Goal: Transaction & Acquisition: Purchase product/service

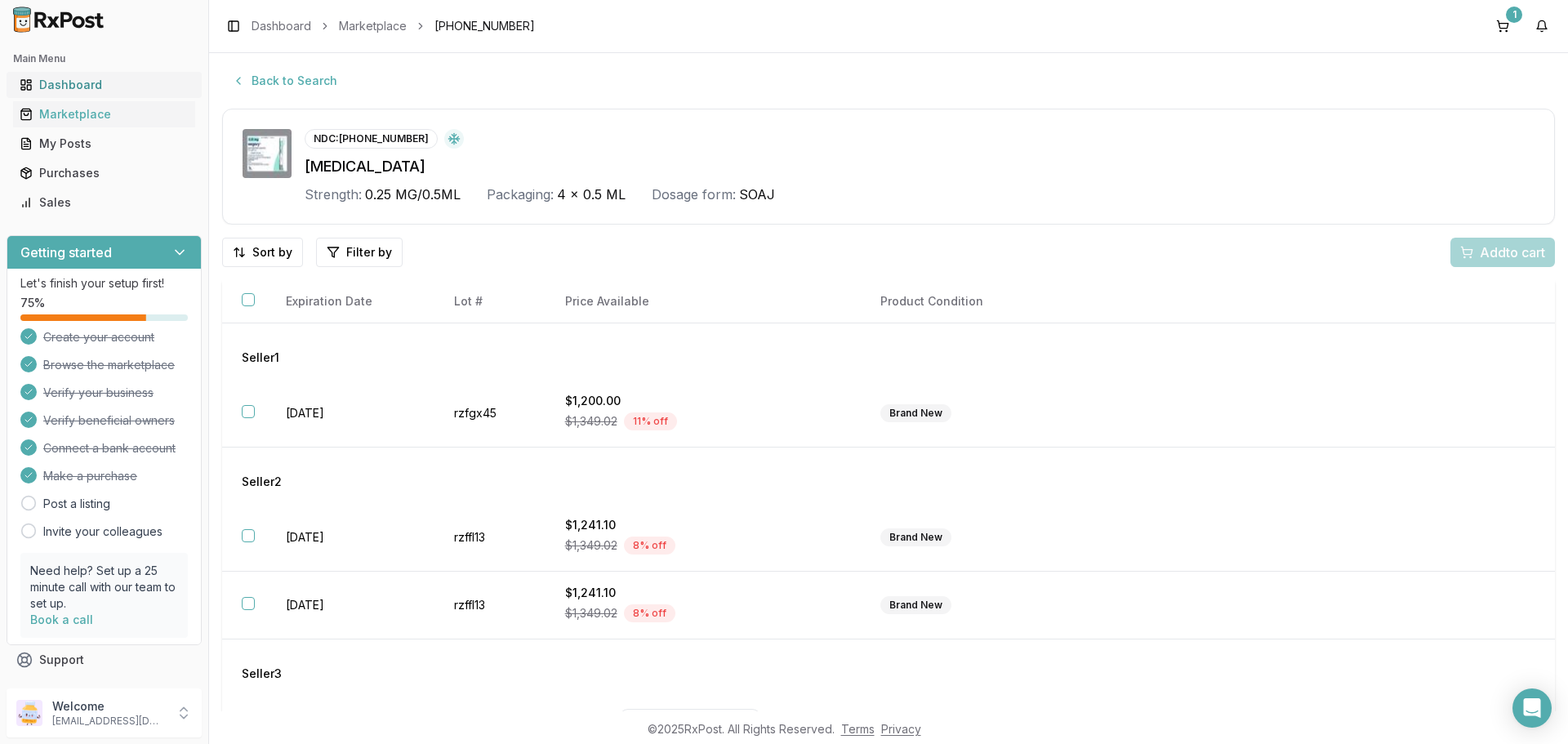
scroll to position [1, 0]
click at [373, 28] on link "Marketplace" at bounding box center [373, 26] width 68 height 17
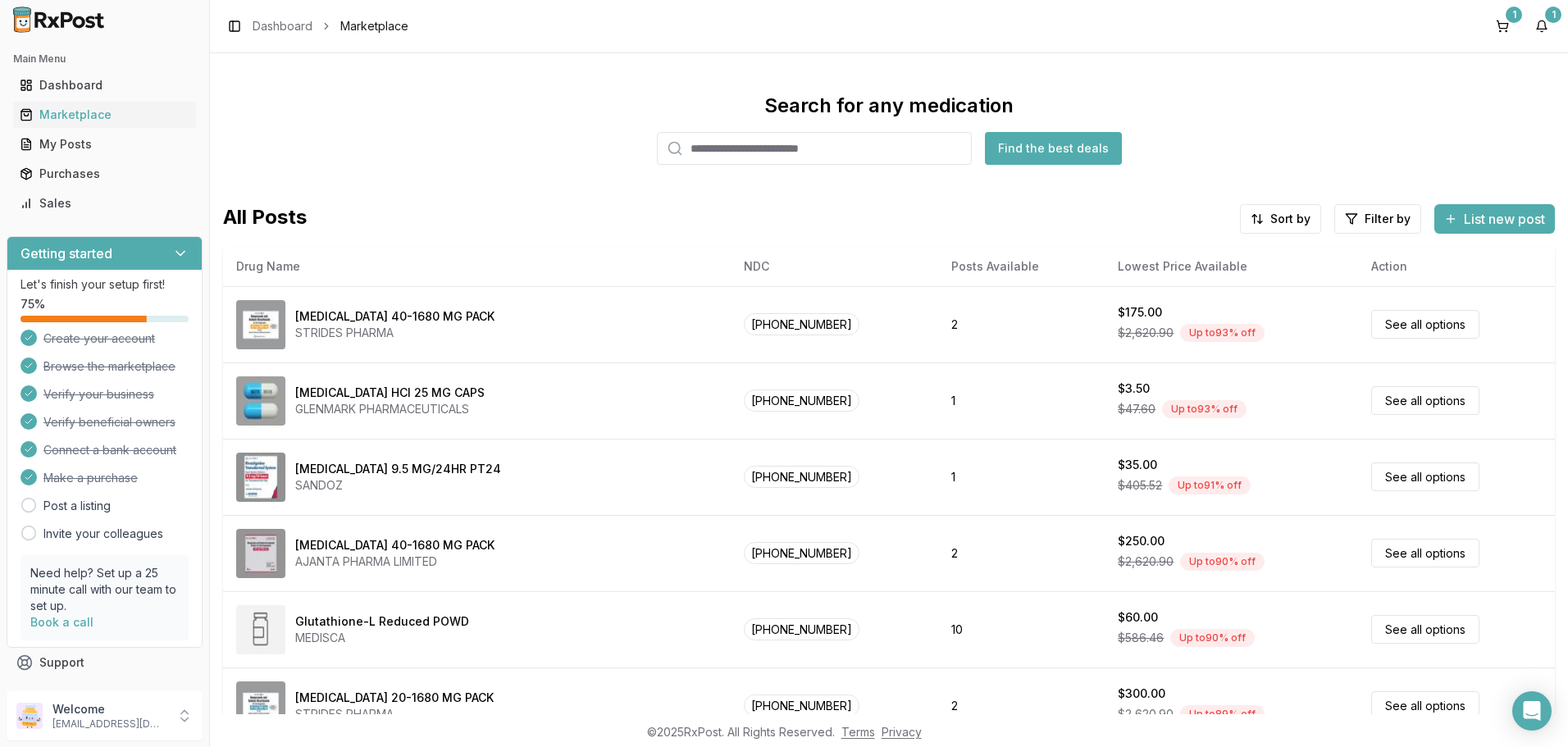
click at [711, 158] on input "search" at bounding box center [814, 148] width 315 height 32
type input "*******"
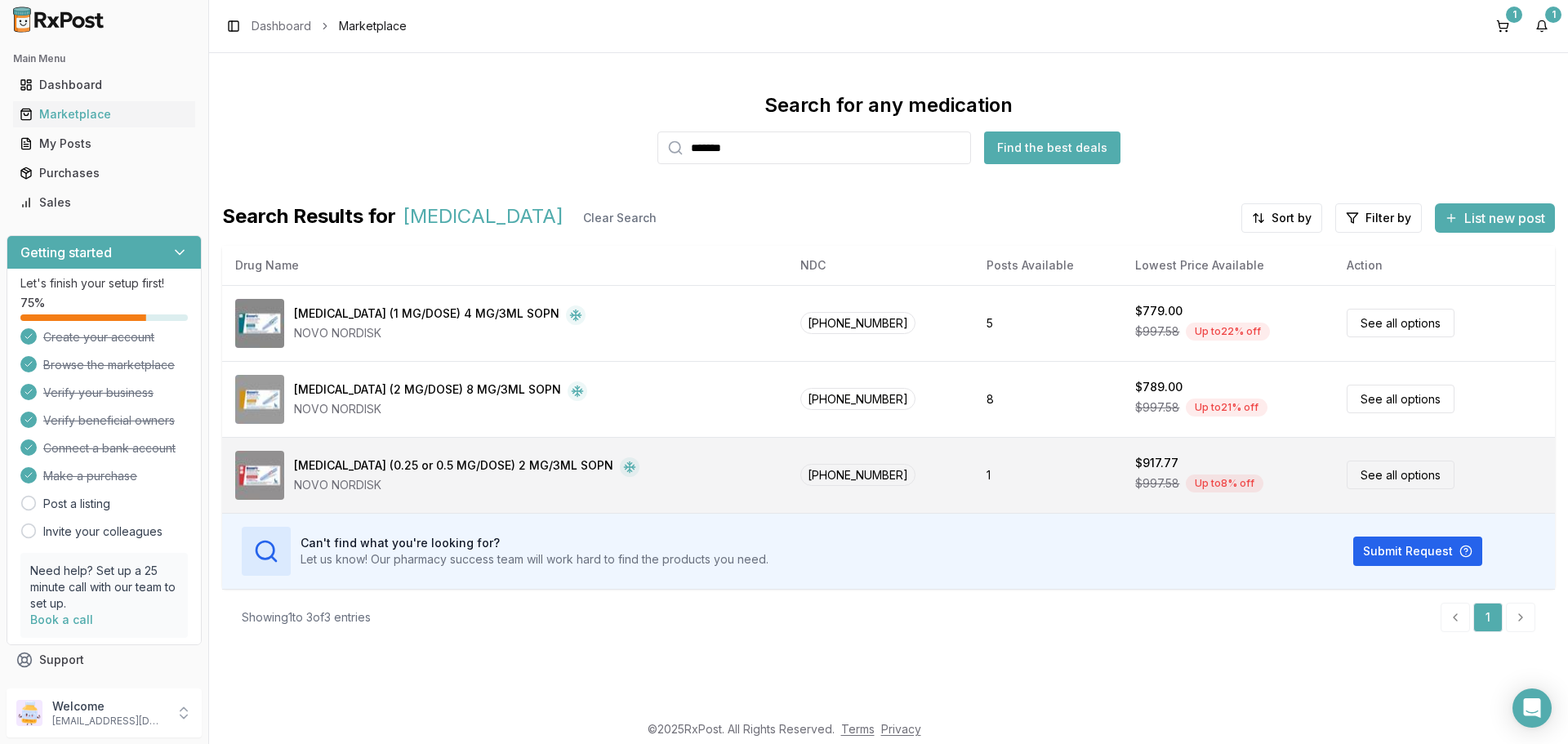
click at [1405, 474] on link "See all options" at bounding box center [1400, 475] width 108 height 29
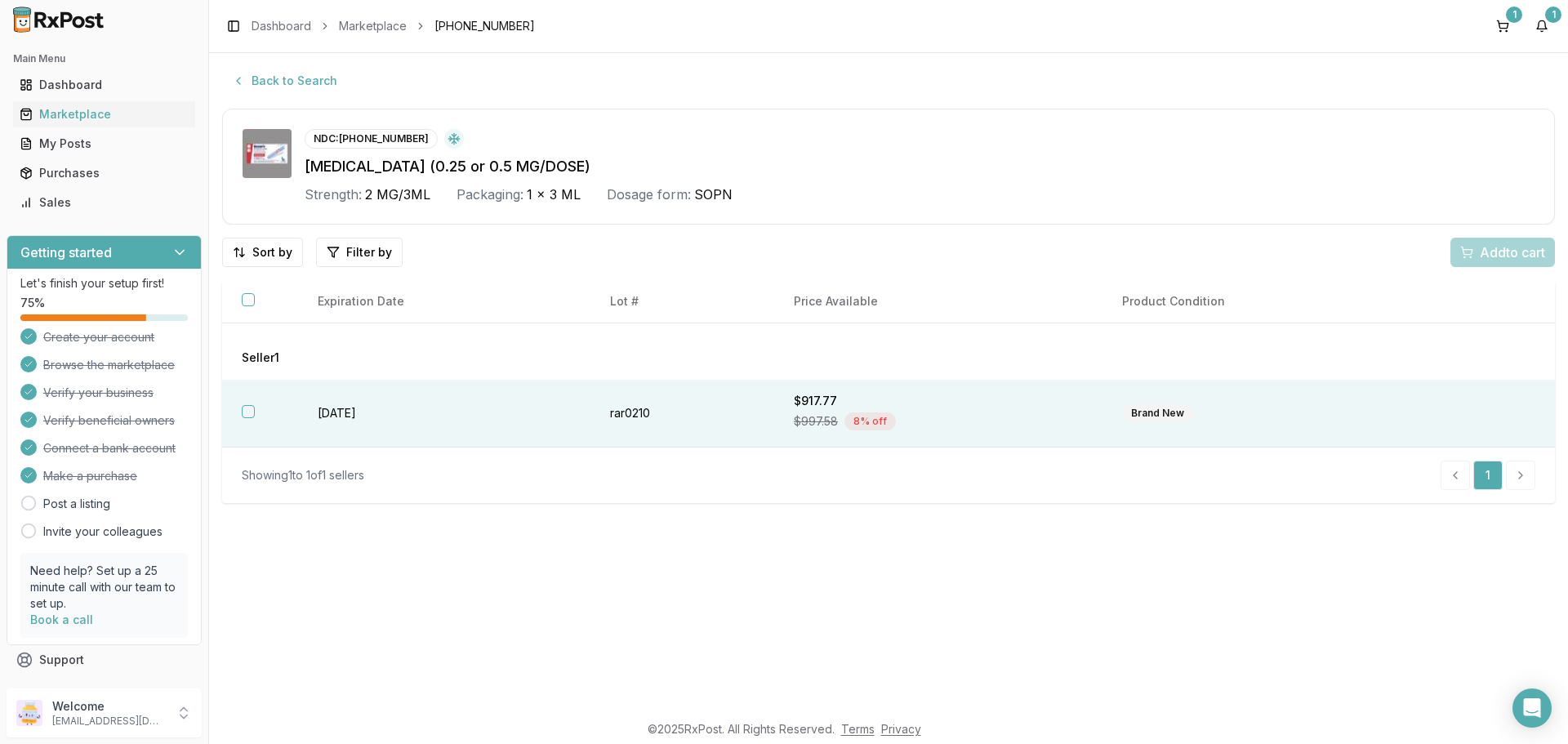
click at [279, 415] on th at bounding box center [260, 414] width 76 height 68
click at [1500, 254] on span "Add 1 to cart" at bounding box center [1509, 252] width 71 height 20
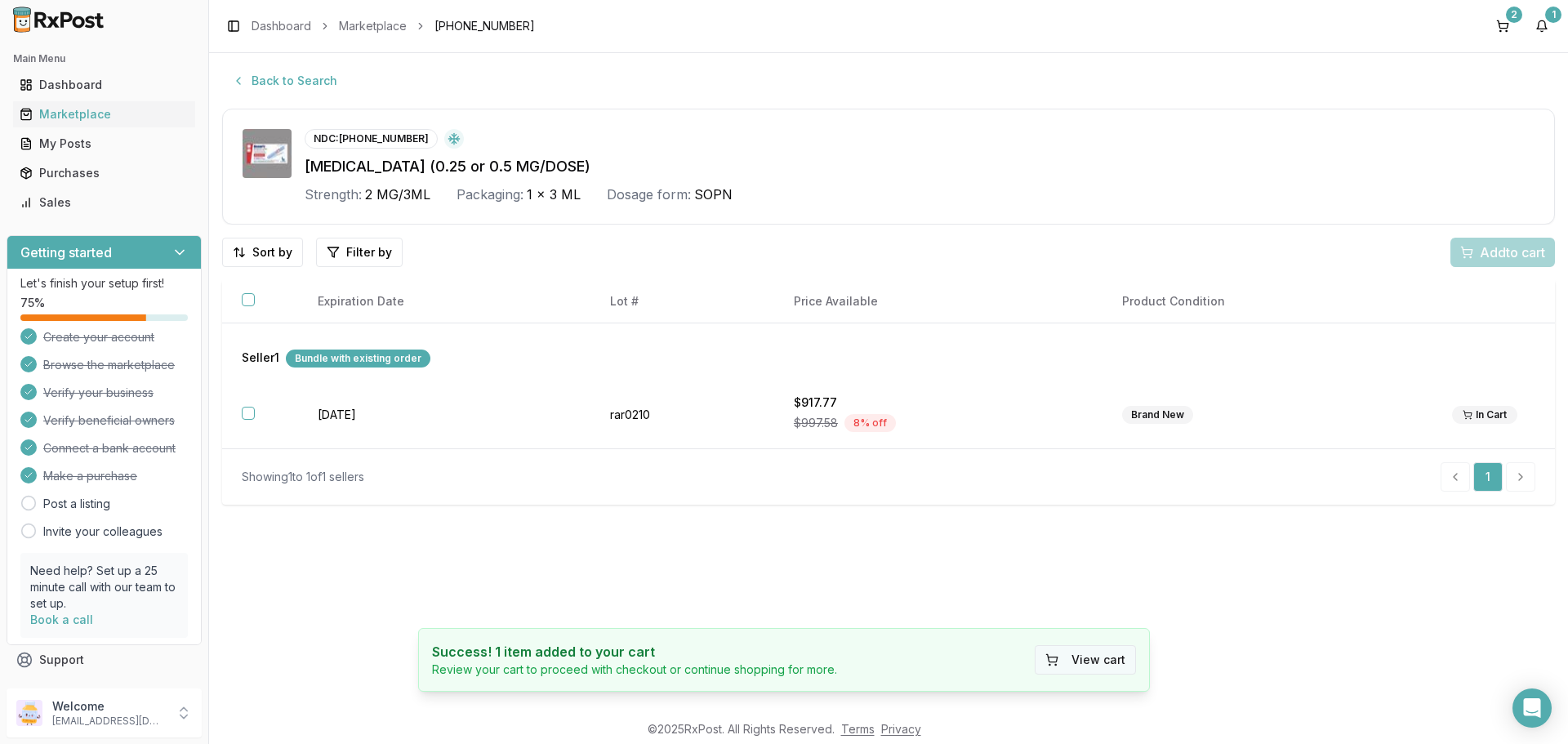
click at [1071, 660] on button "View cart" at bounding box center [1085, 660] width 101 height 30
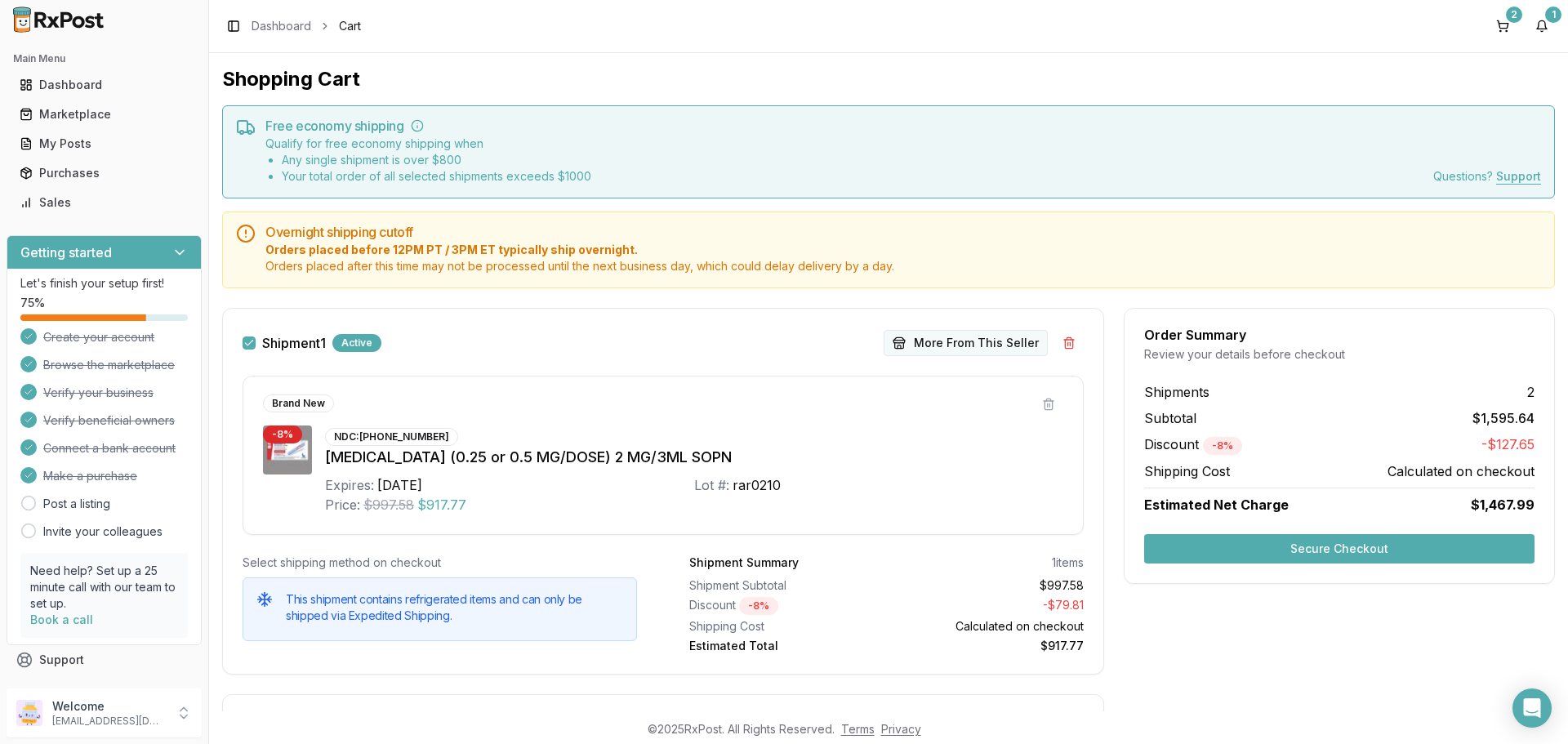
click at [933, 343] on button "More From This Seller" at bounding box center [966, 343] width 164 height 26
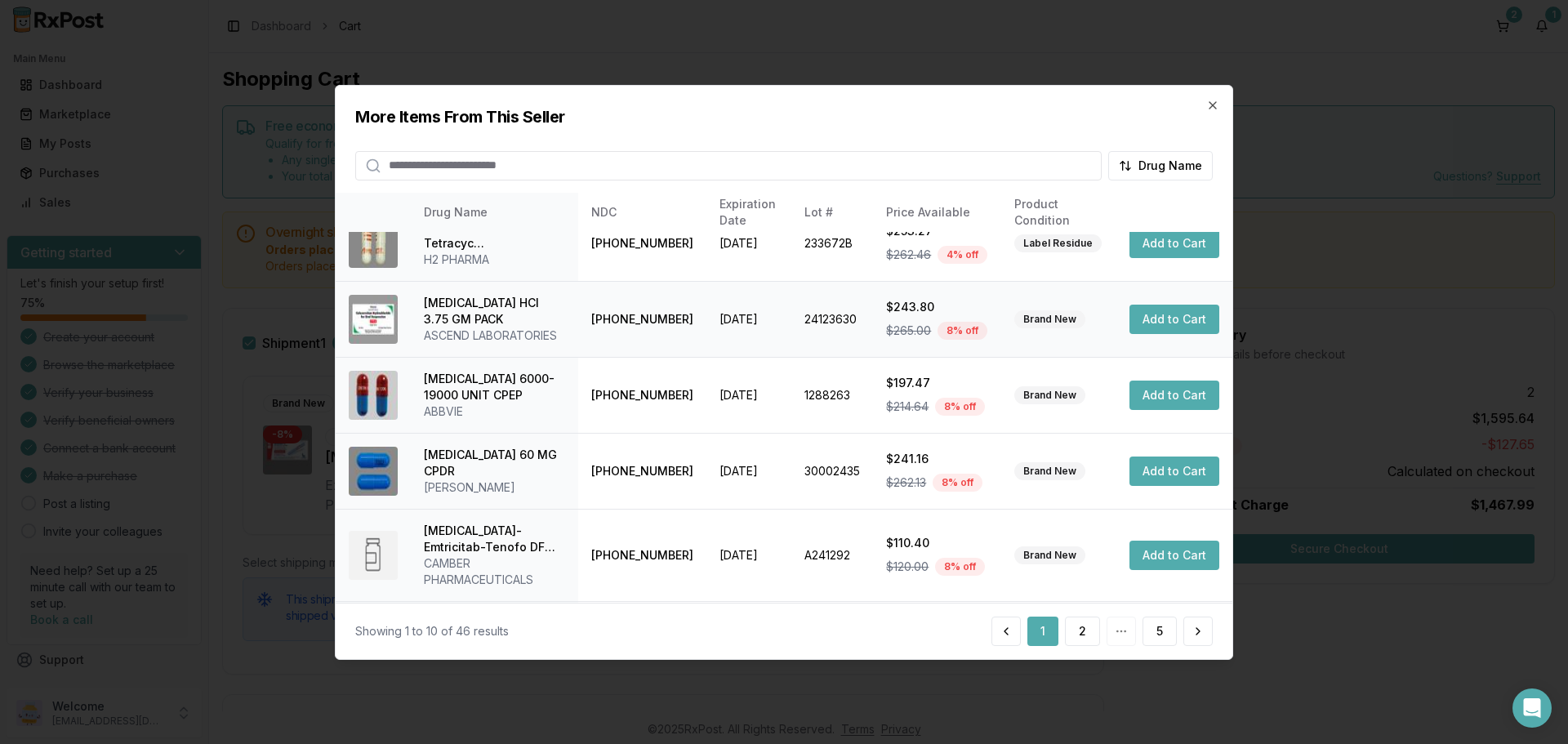
scroll to position [454, 0]
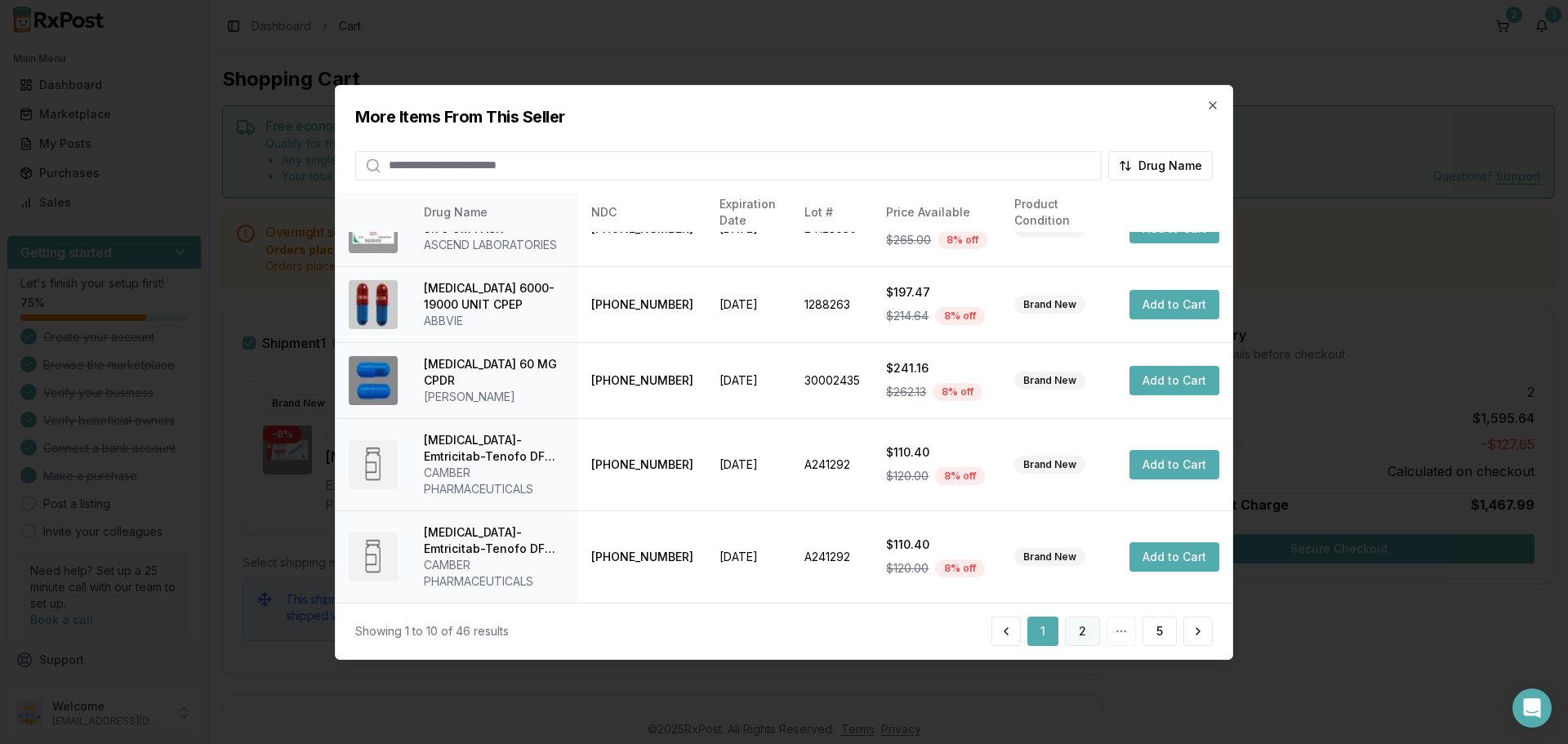
click at [1076, 634] on button "2" at bounding box center [1082, 631] width 35 height 30
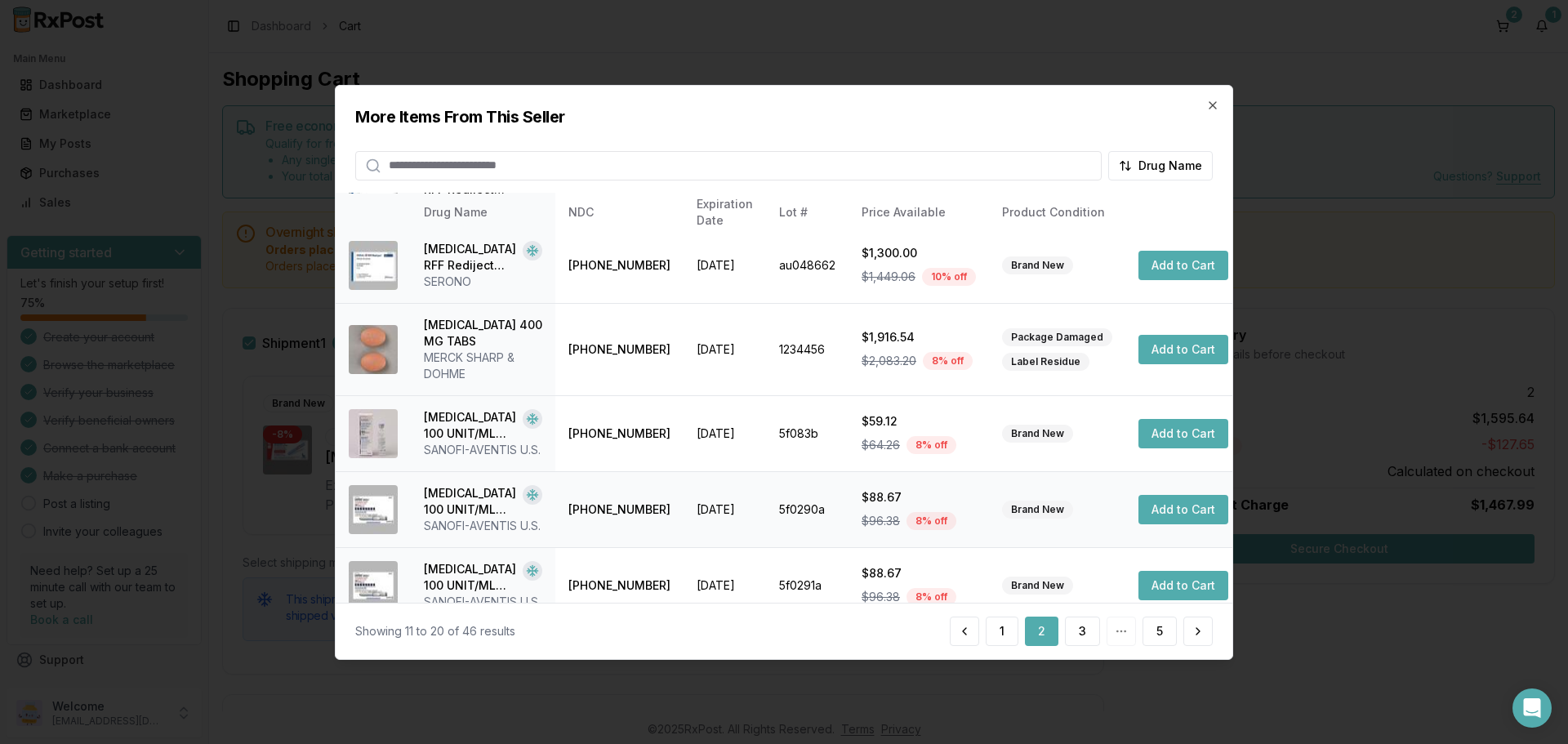
scroll to position [470, 0]
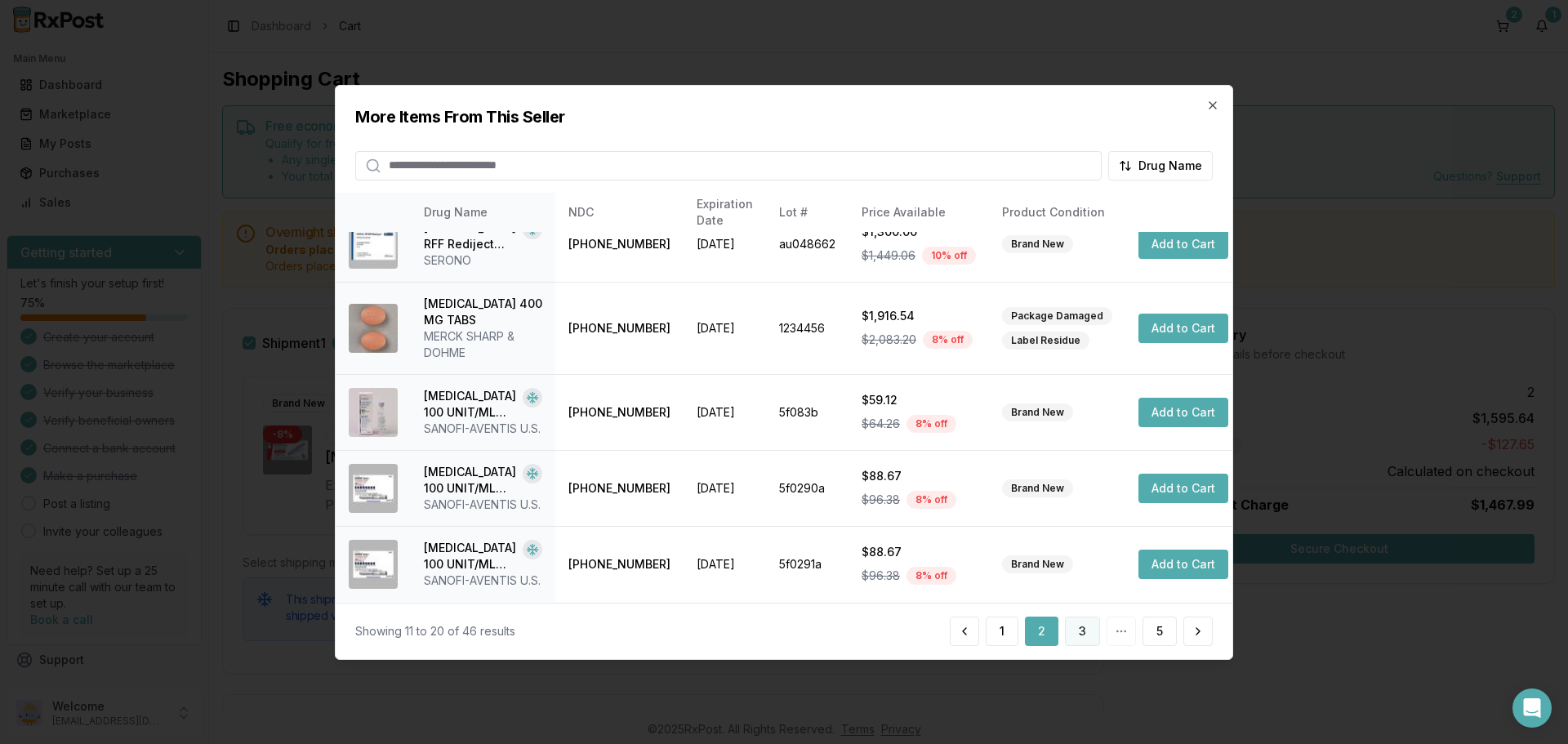
click at [1078, 636] on button "3" at bounding box center [1082, 631] width 35 height 30
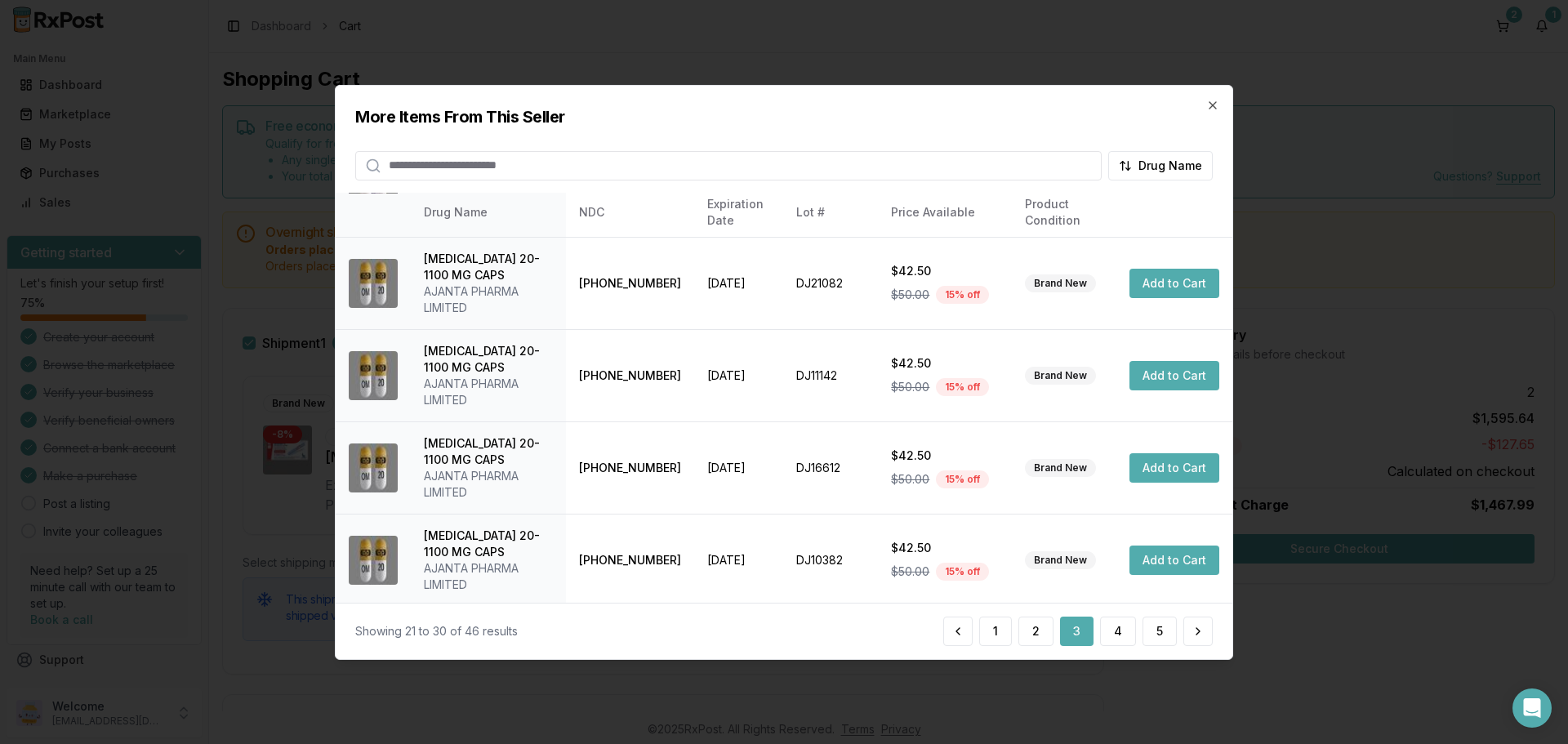
scroll to position [408, 0]
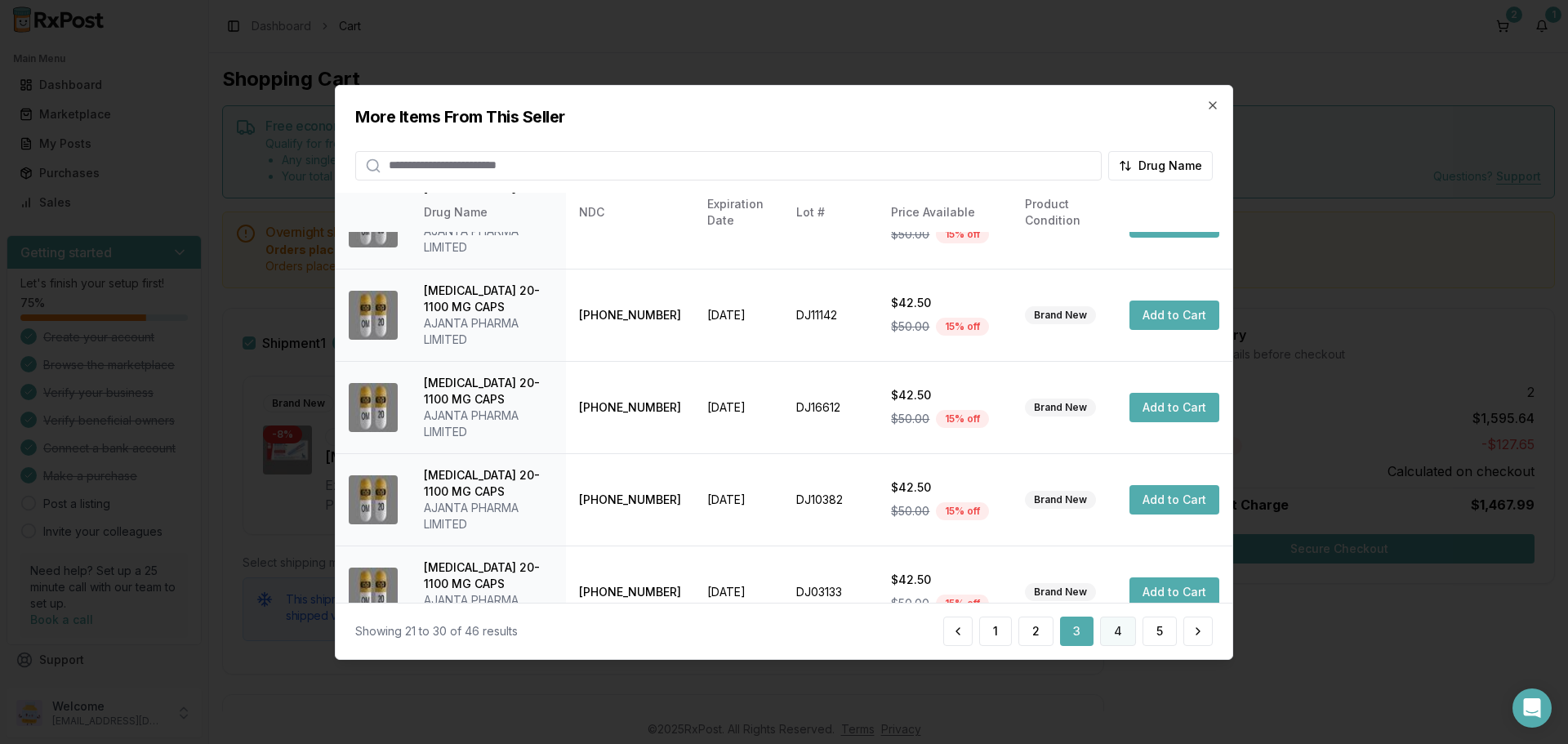
click at [1115, 629] on button "4" at bounding box center [1117, 631] width 36 height 30
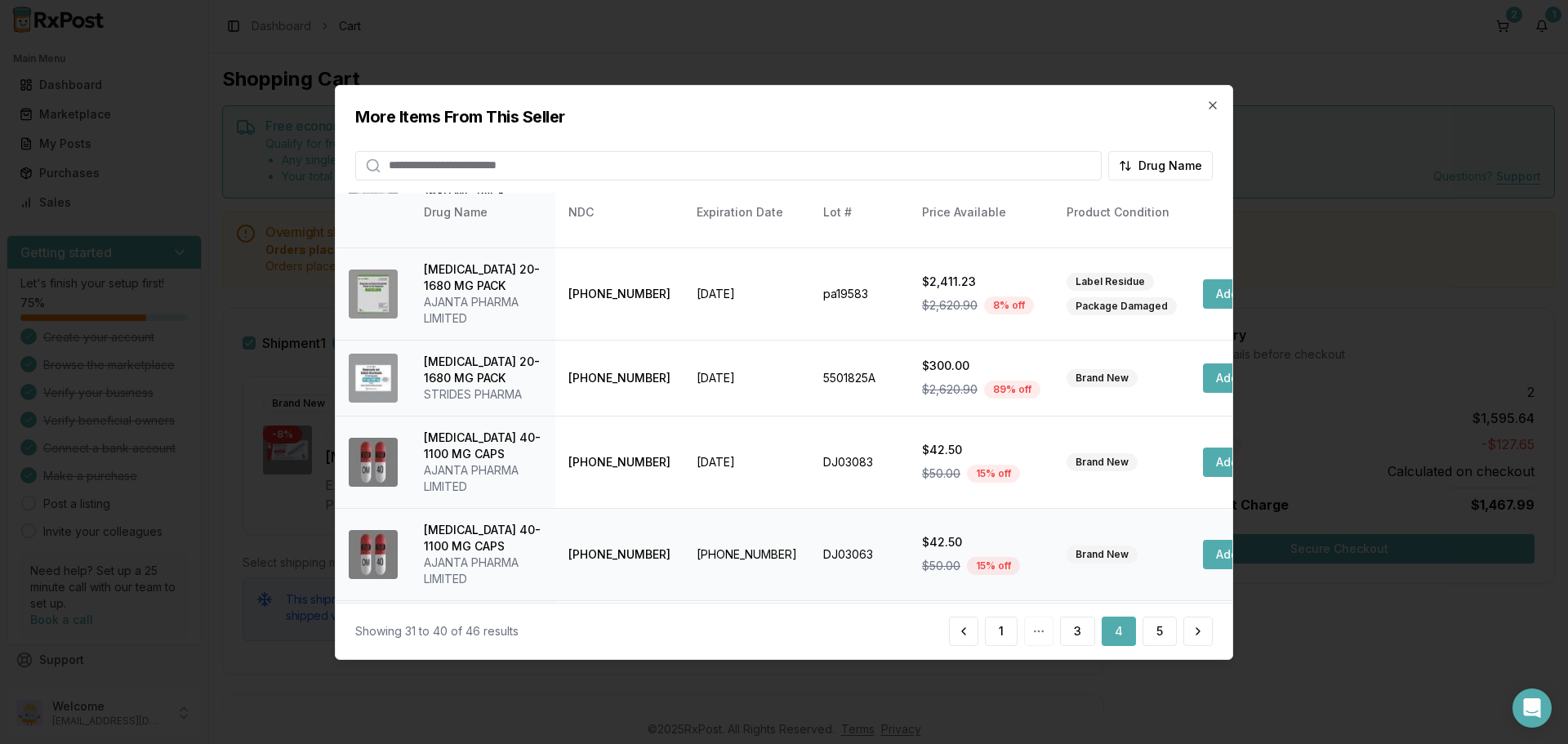
scroll to position [490, 0]
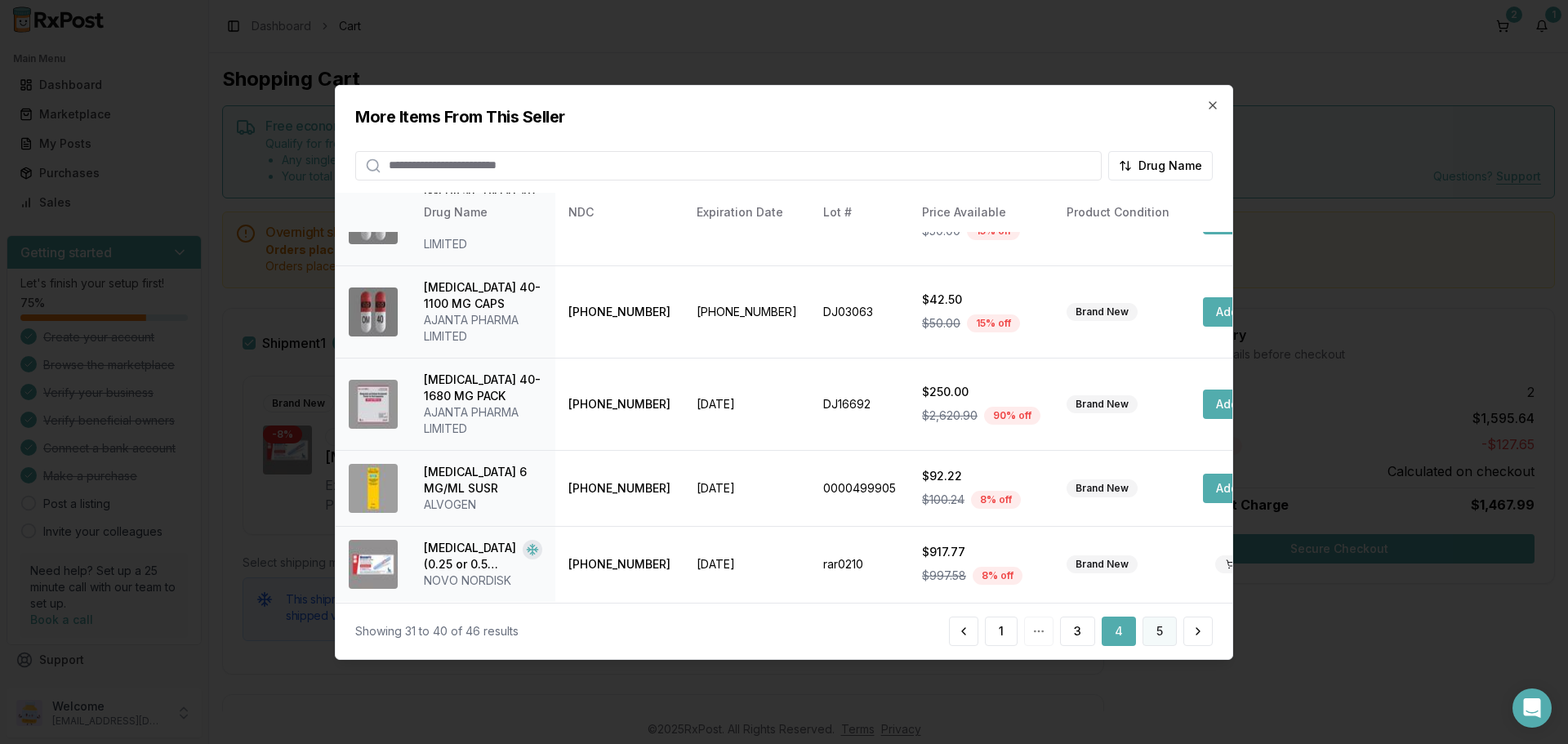
click at [1149, 636] on button "5" at bounding box center [1159, 631] width 34 height 30
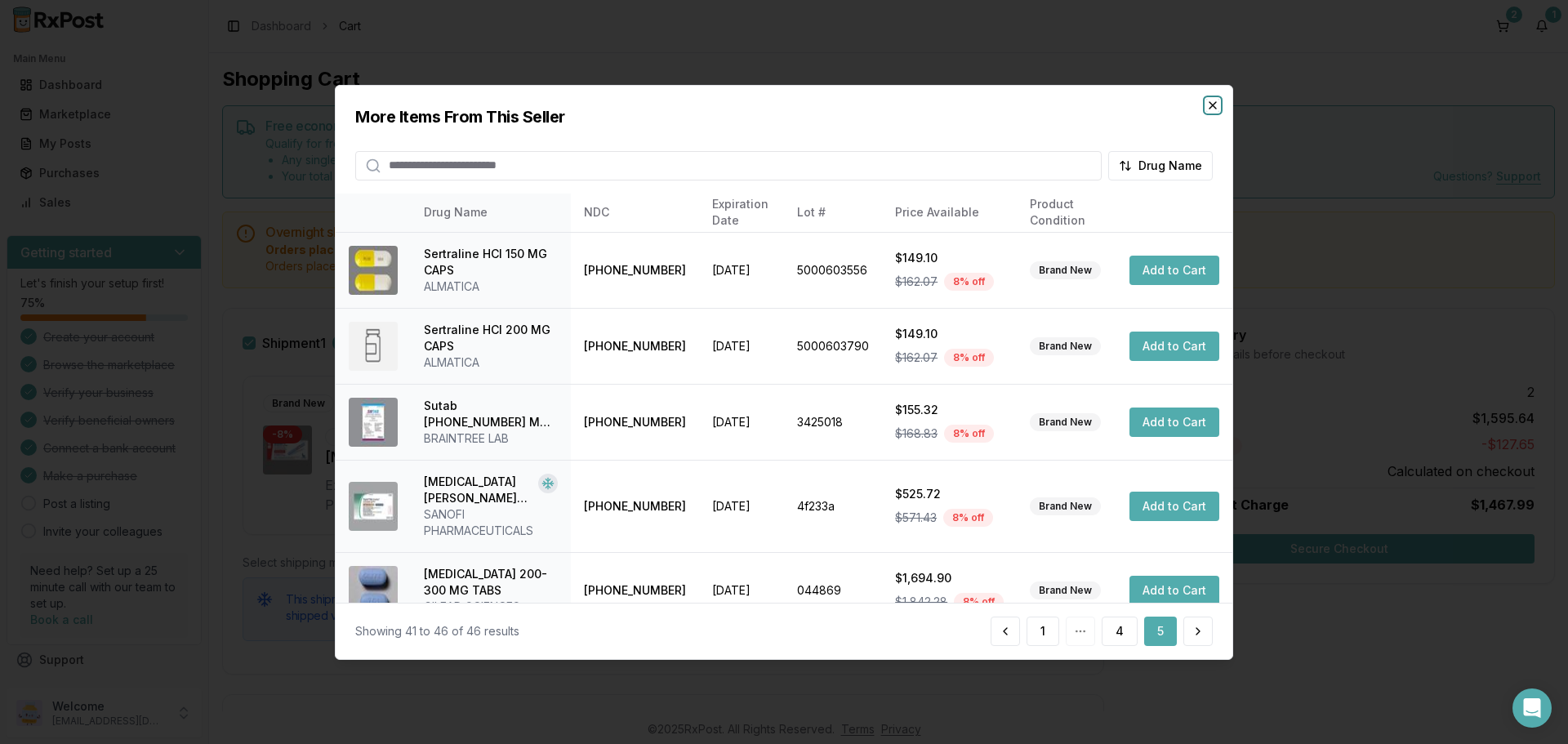
click at [1212, 111] on icon "button" at bounding box center [1213, 104] width 13 height 13
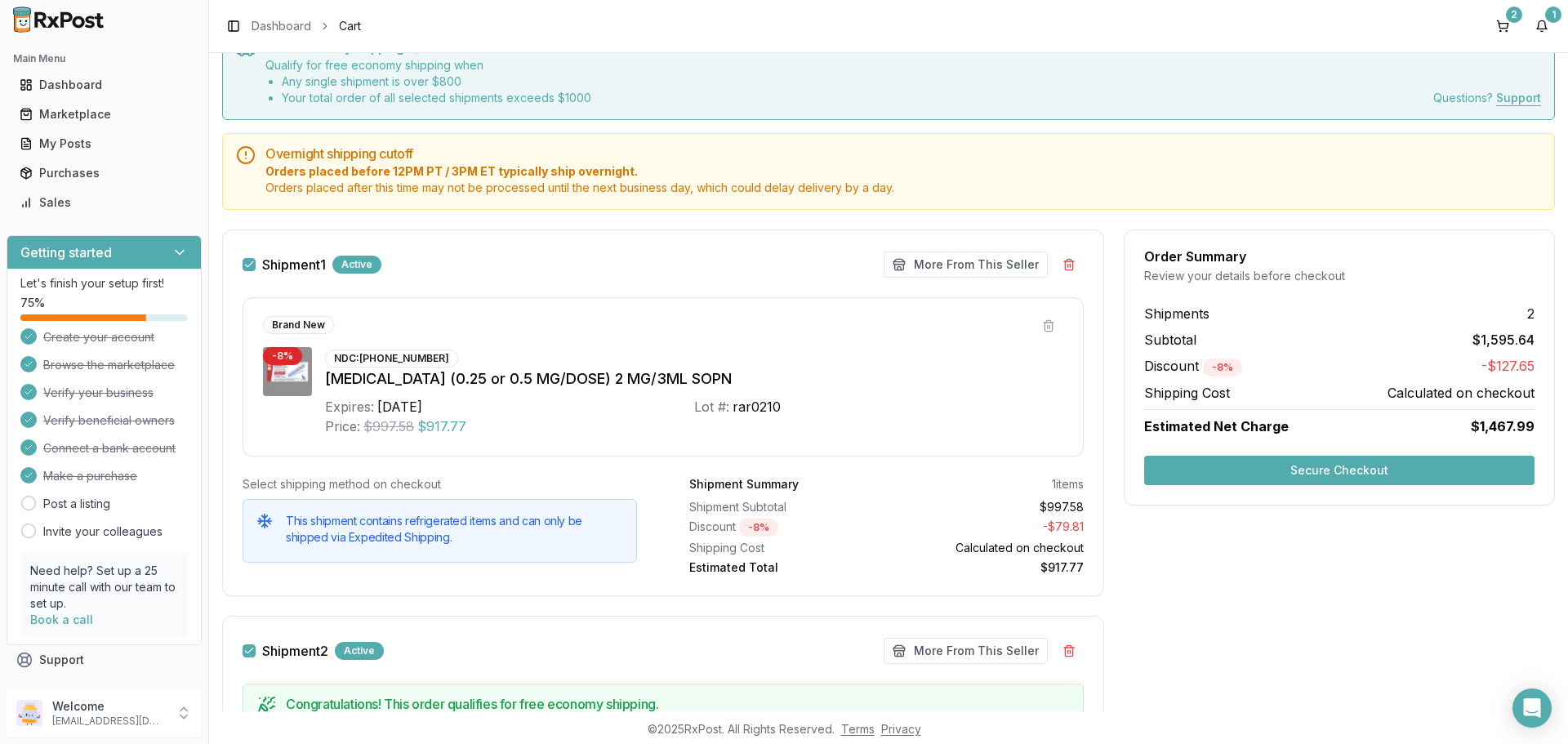
scroll to position [163, 0]
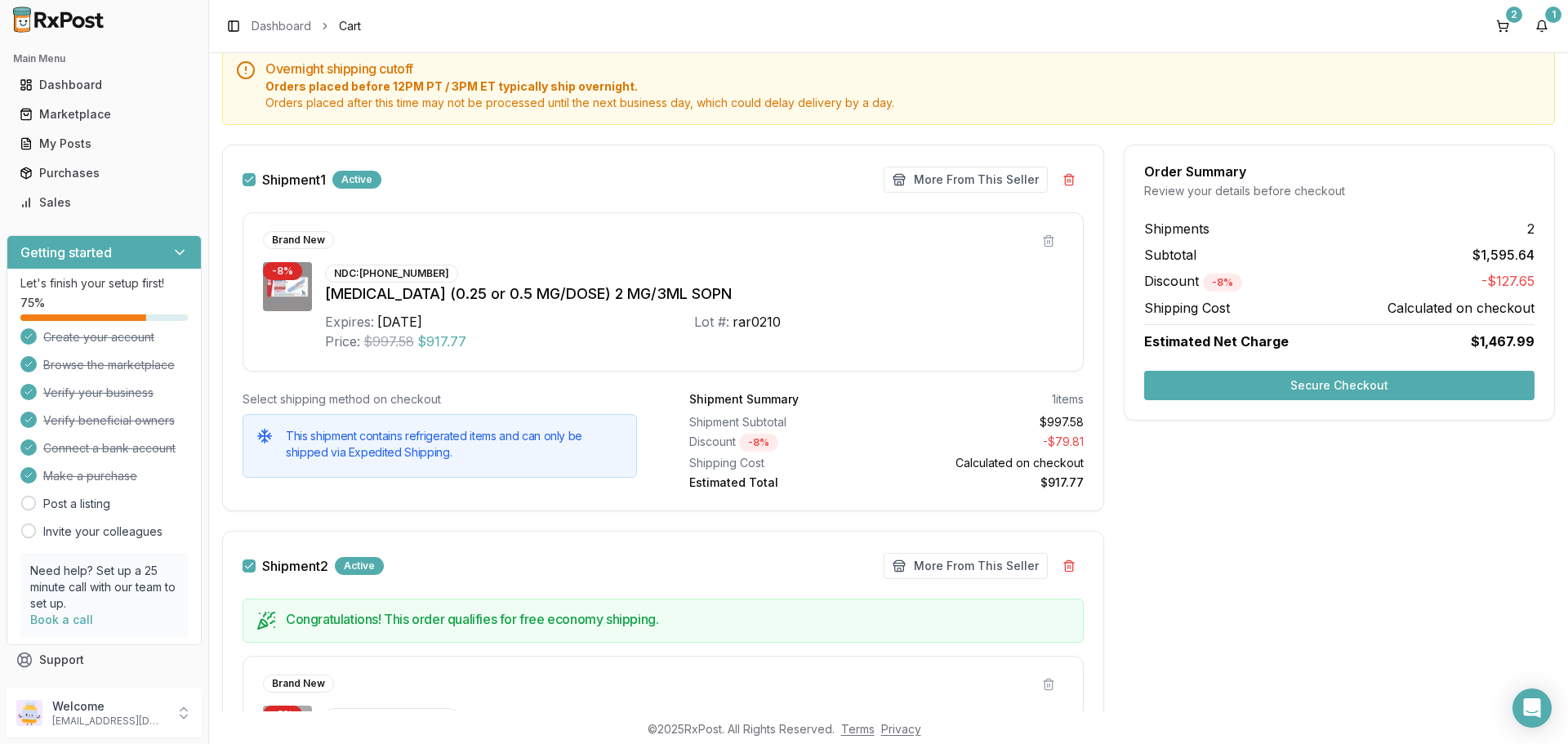
drag, startPoint x: 965, startPoint y: 186, endPoint x: 1025, endPoint y: 228, distance: 73.2
click at [946, 277] on div "Shipment 1 Active More From This Seller Make Offer More From This Seller Brand …" at bounding box center [663, 328] width 882 height 367
click at [1072, 175] on button at bounding box center [1069, 180] width 30 height 30
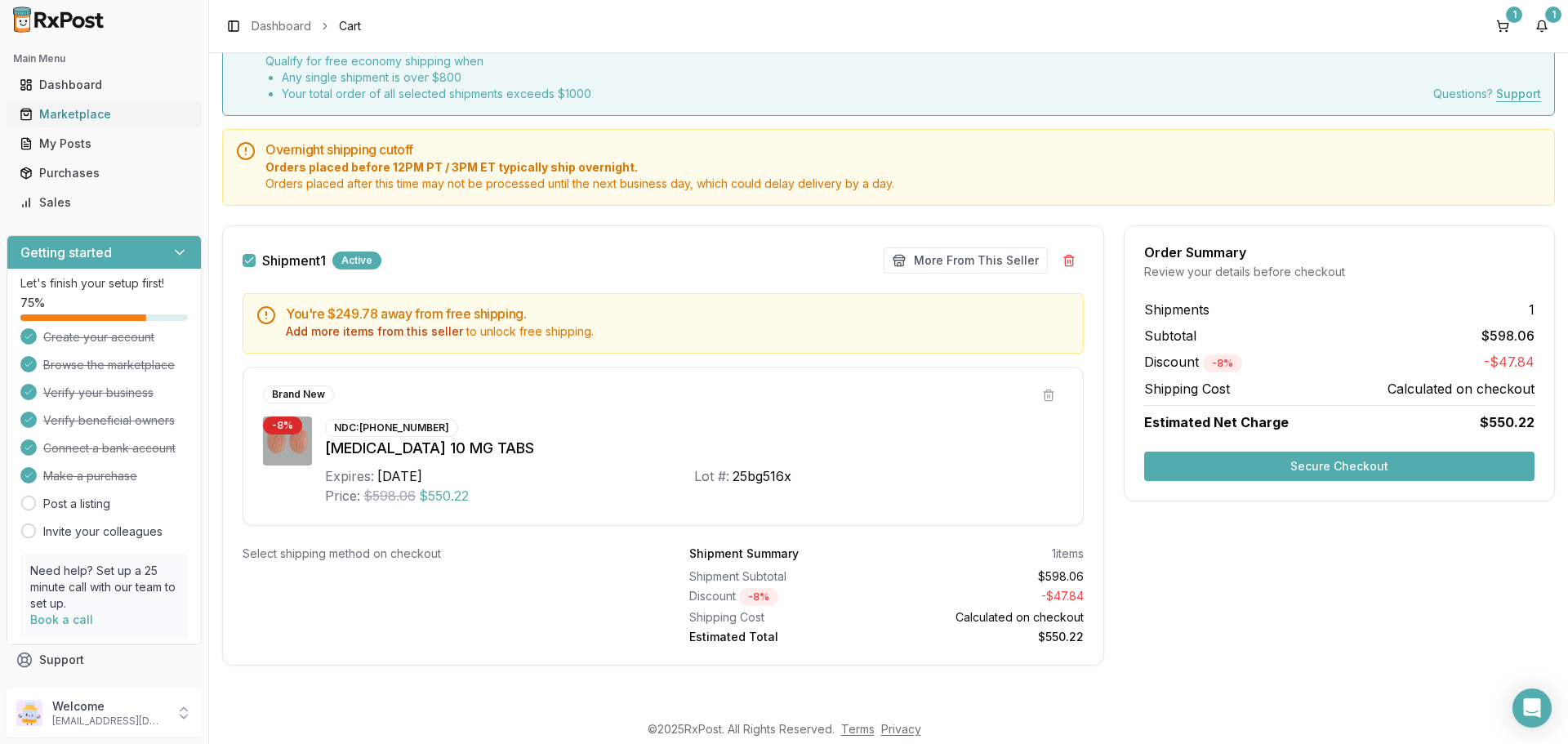
click at [90, 110] on div "Marketplace" at bounding box center [104, 114] width 169 height 17
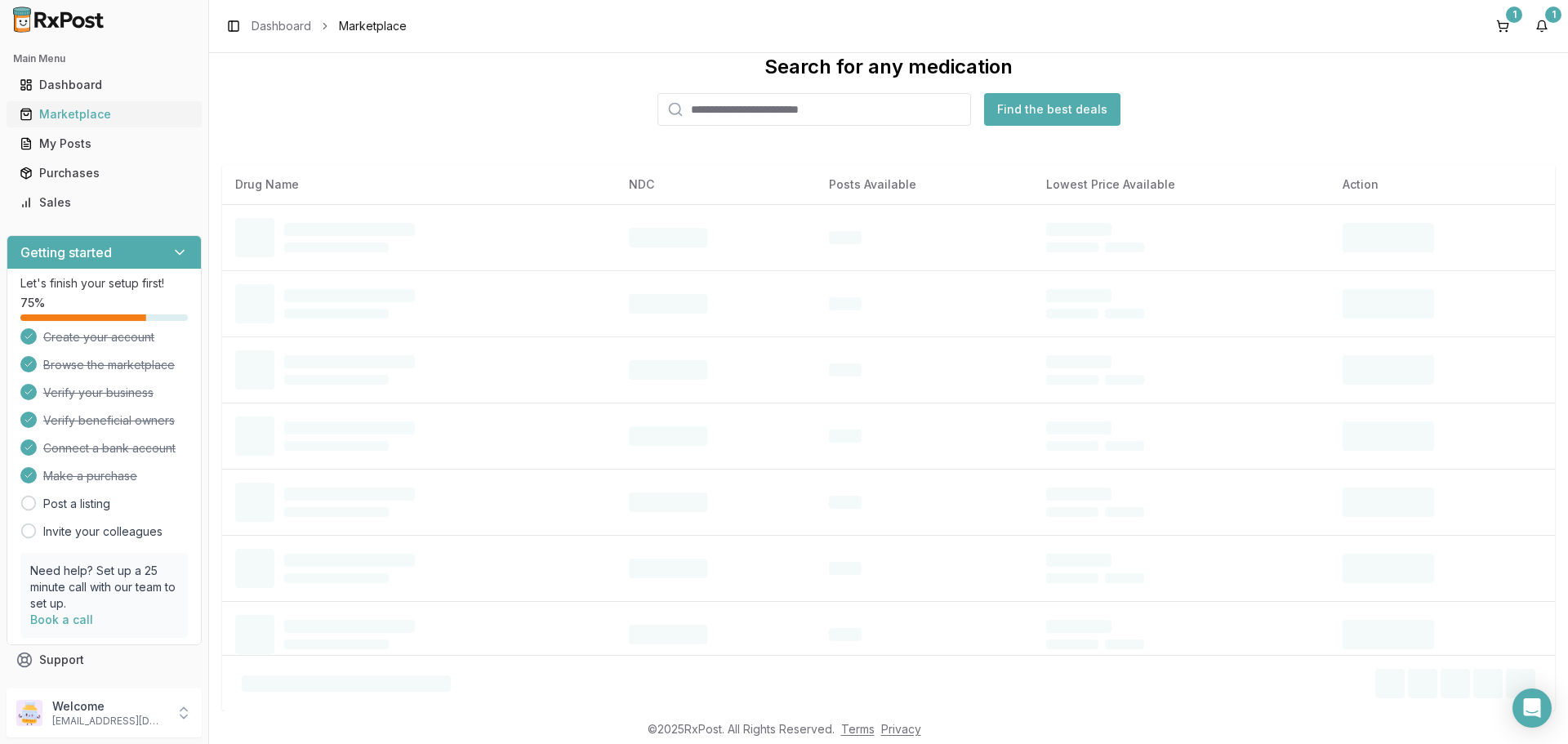
scroll to position [74, 0]
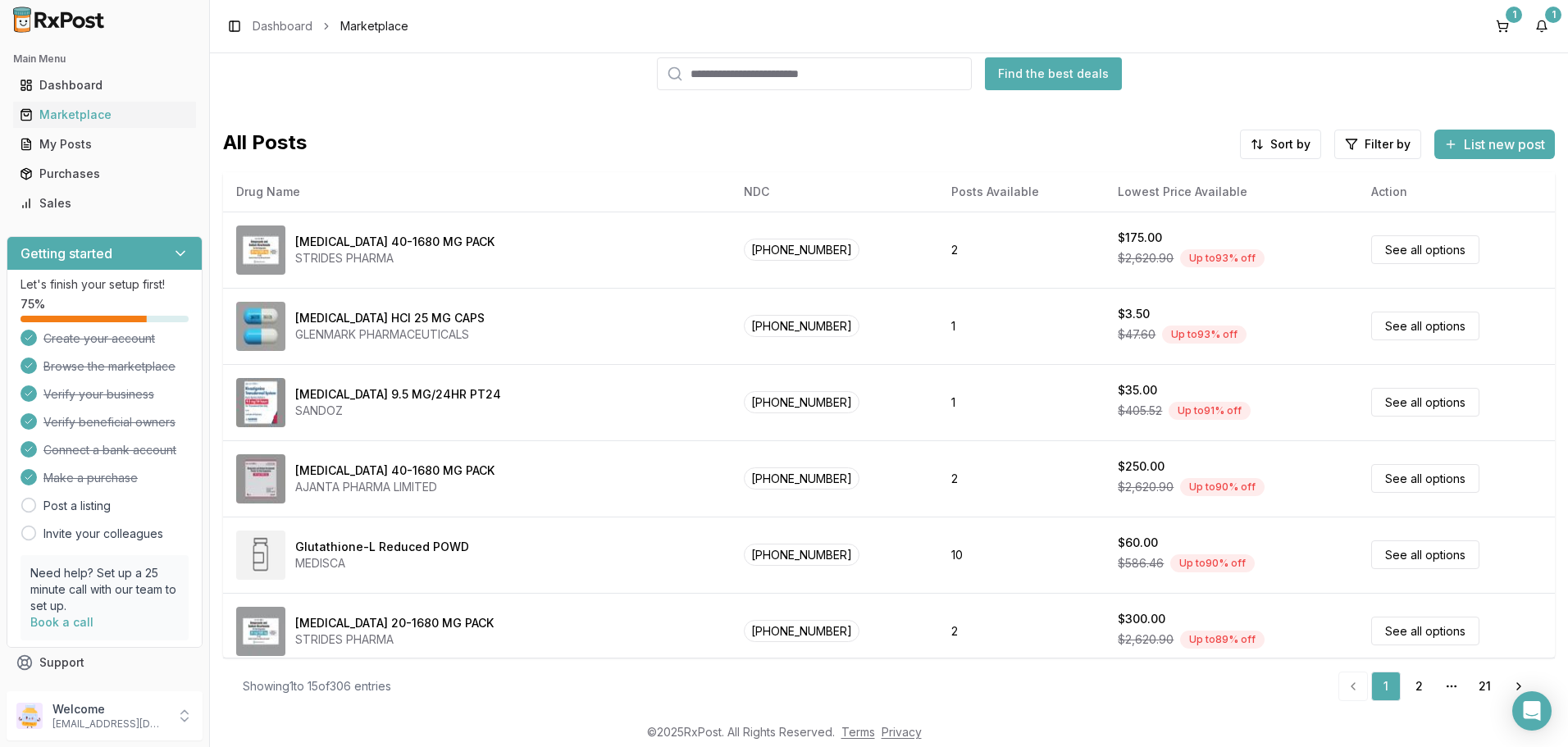
click at [741, 74] on input "search" at bounding box center [814, 73] width 315 height 32
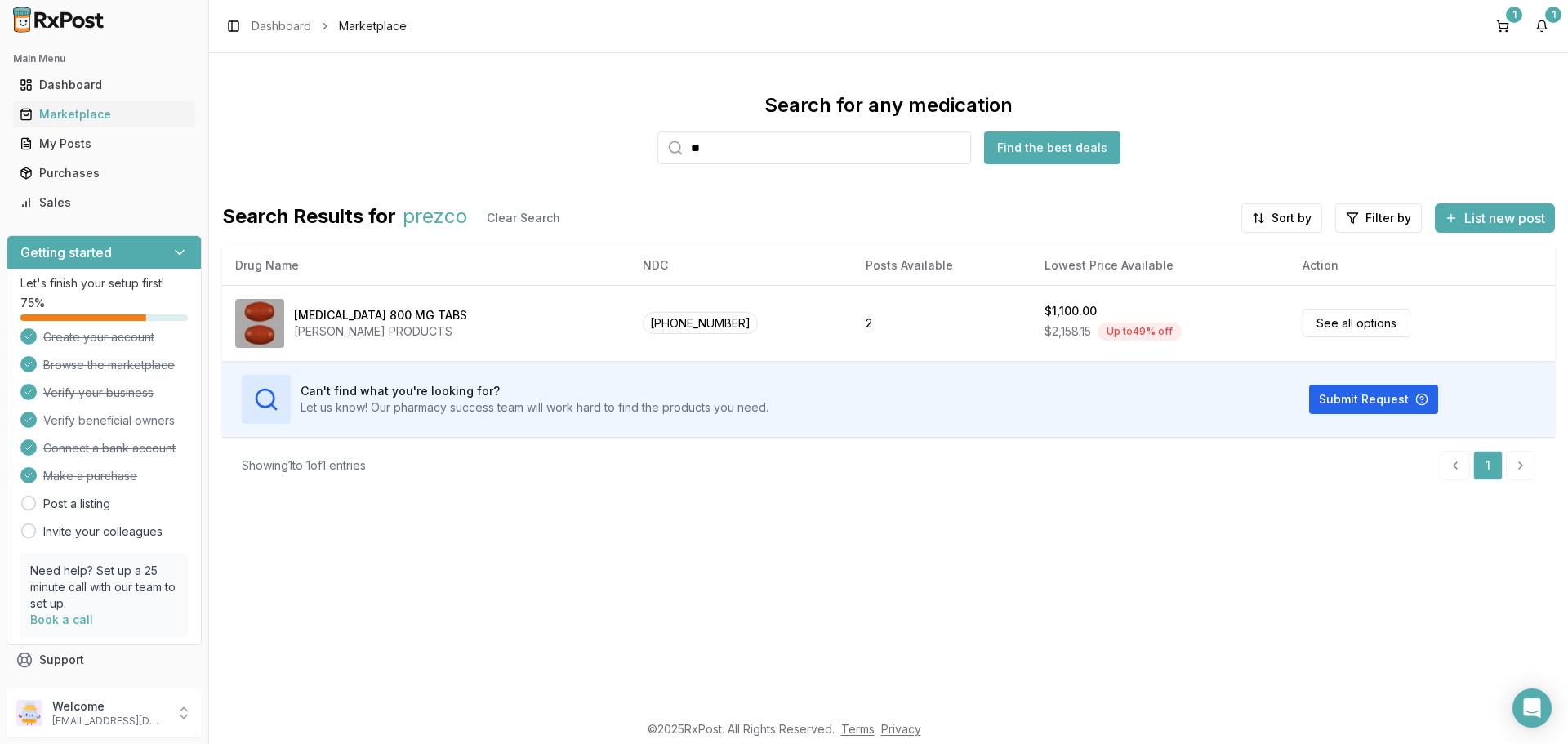
type input "*"
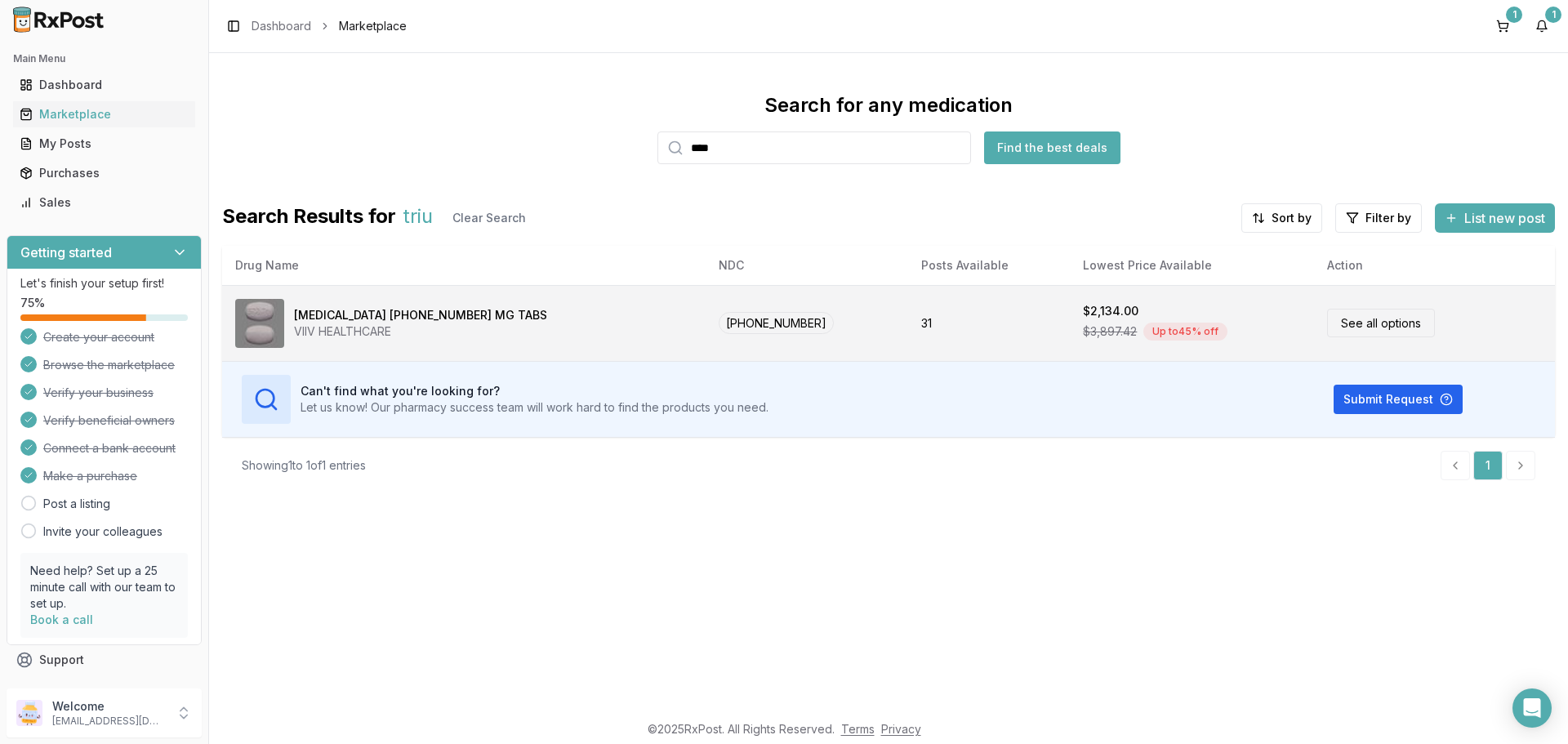
type input "****"
click at [1331, 331] on link "See all options" at bounding box center [1381, 323] width 108 height 29
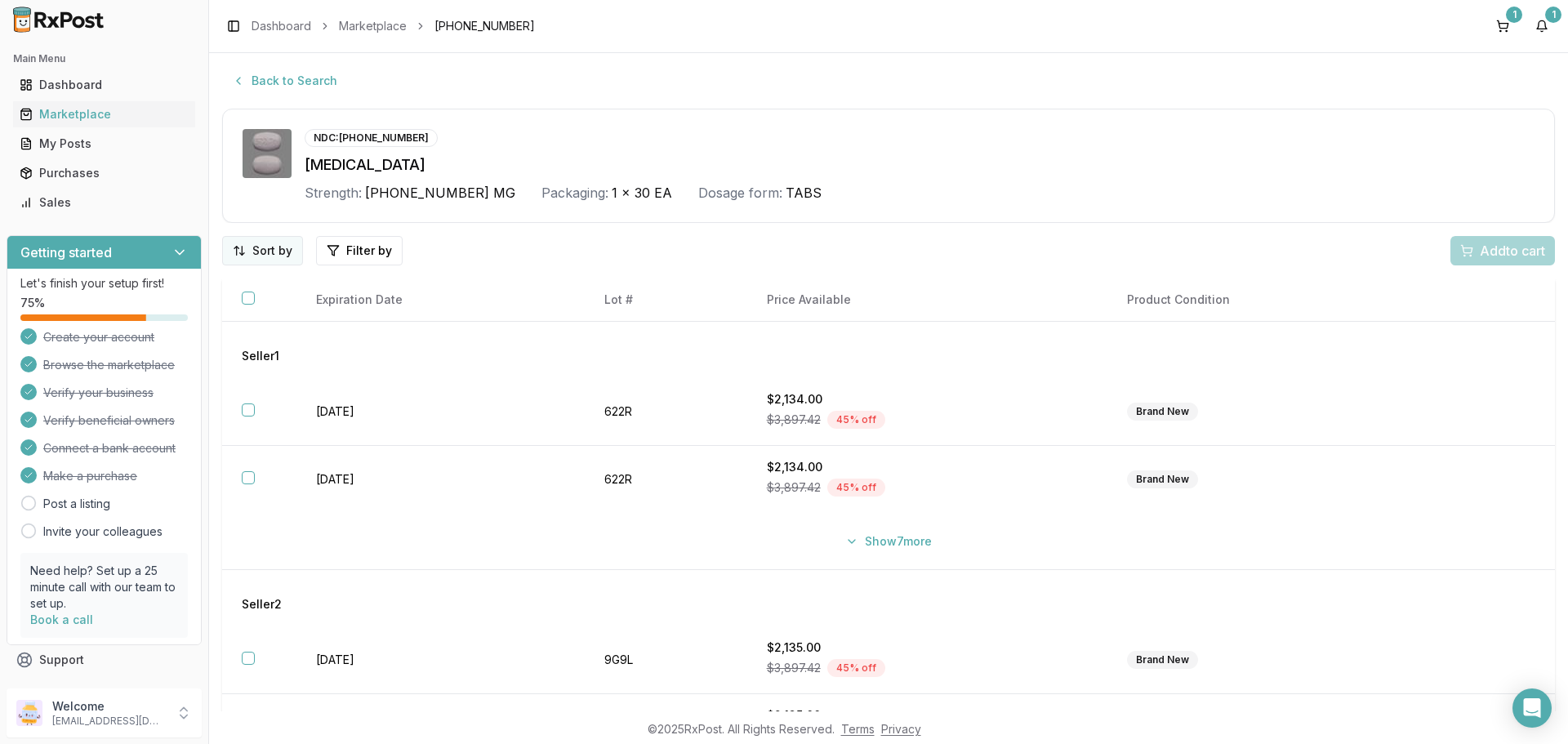
click at [250, 260] on html "Main Menu Dashboard Marketplace My Posts Purchases Sales Getting started Let's …" at bounding box center [784, 372] width 1568 height 744
click at [217, 310] on div "Price (Low to High)" at bounding box center [221, 312] width 156 height 26
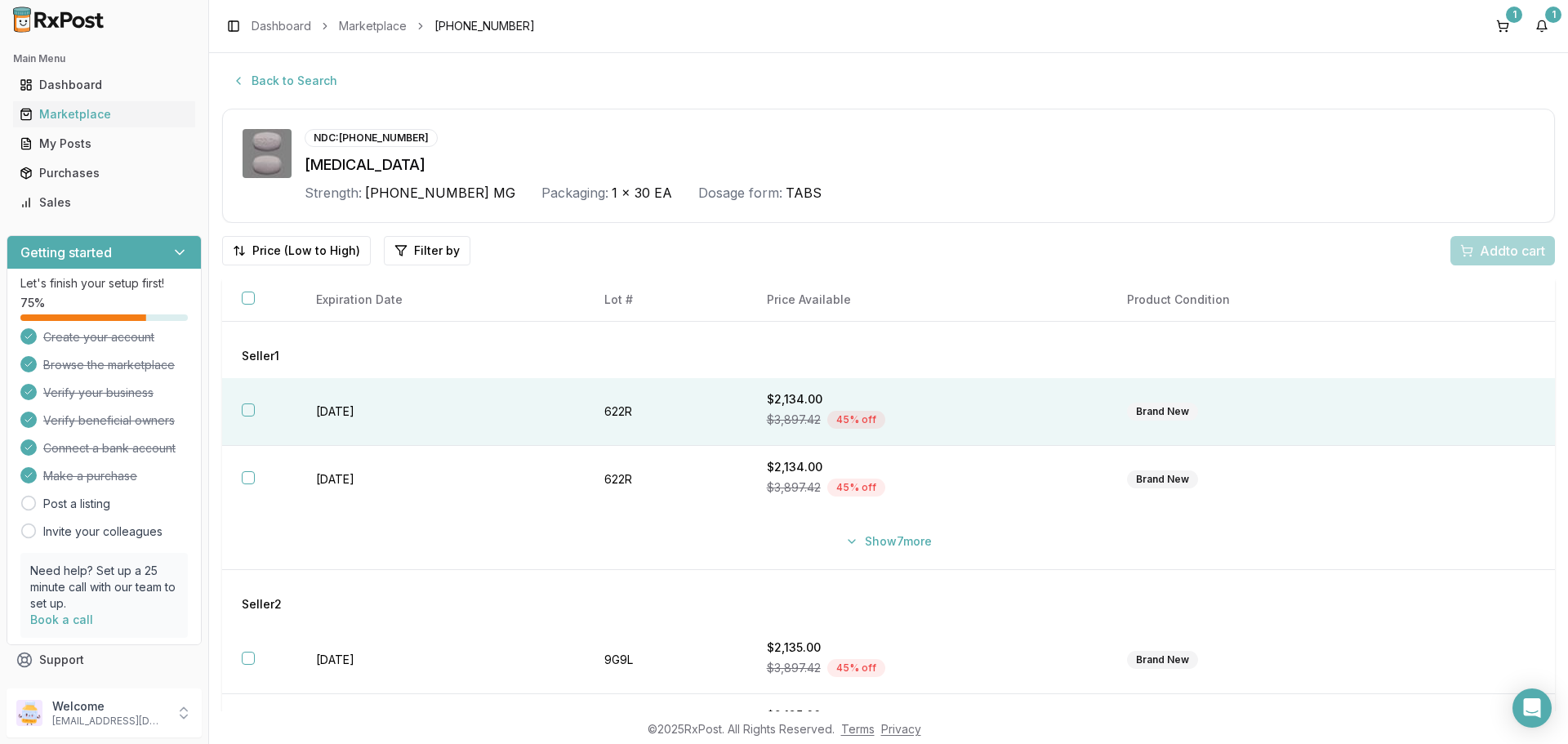
click at [250, 415] on button "button" at bounding box center [248, 410] width 13 height 13
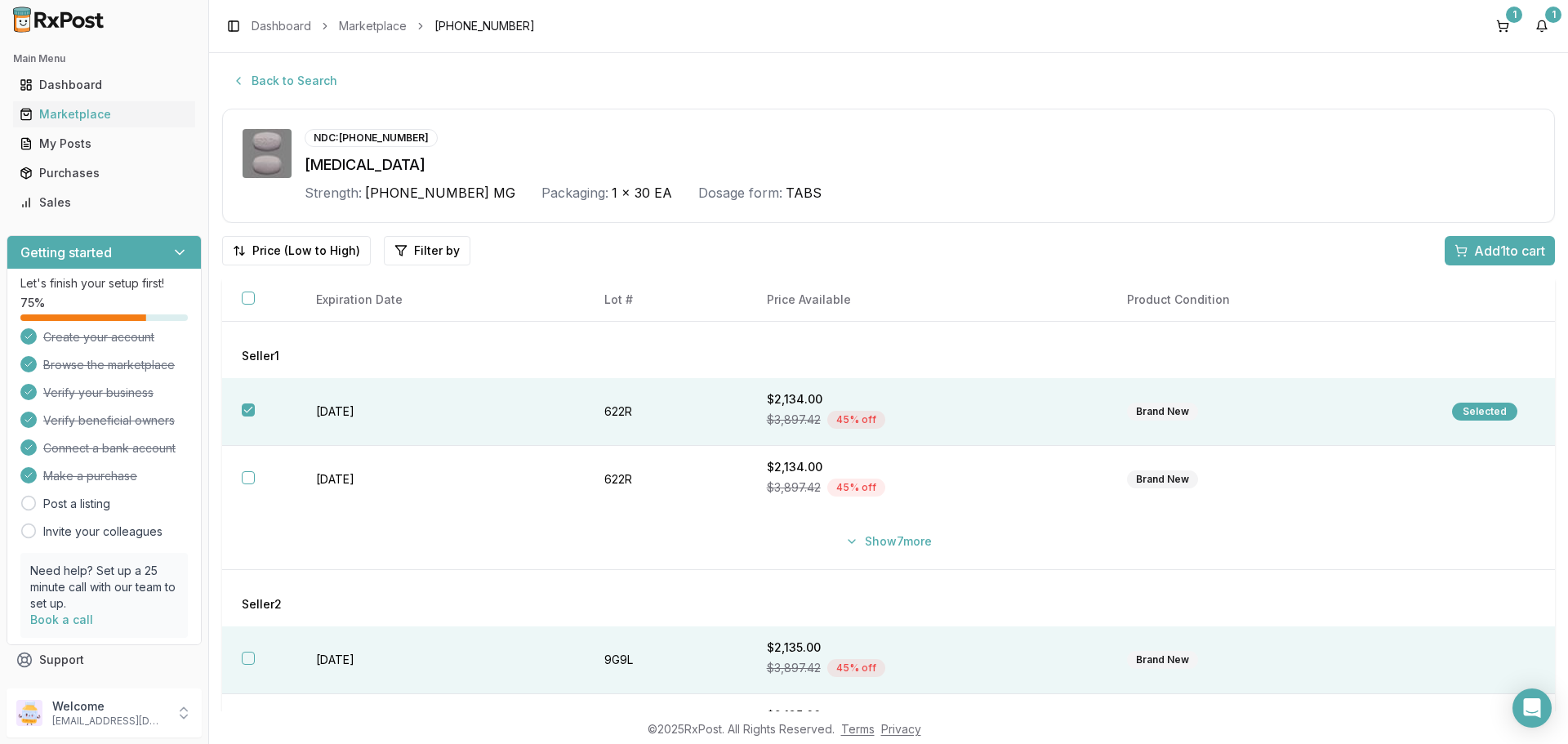
click at [250, 660] on button "button" at bounding box center [248, 659] width 13 height 13
click at [1501, 251] on span "Add 2 to cart" at bounding box center [1508, 251] width 74 height 20
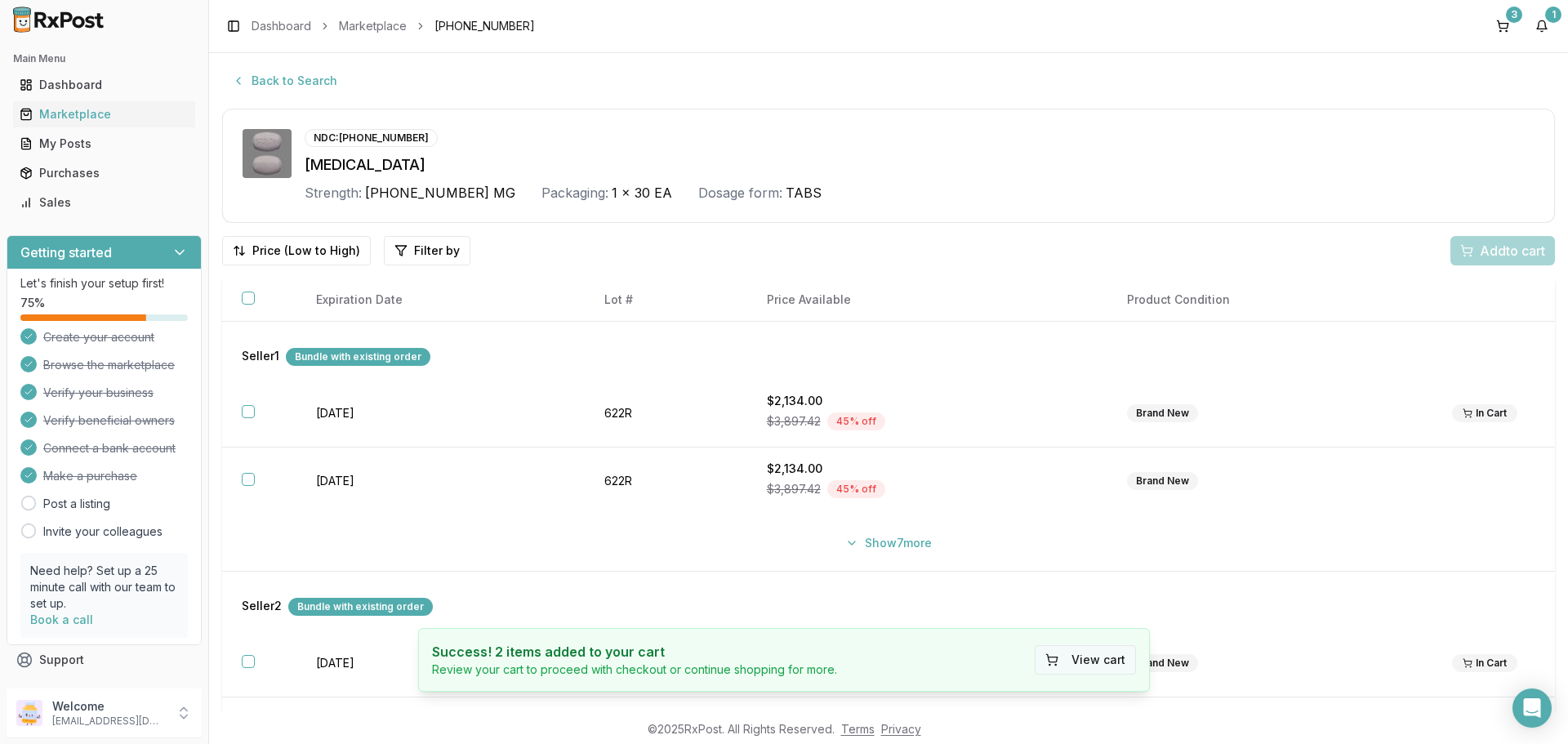
click at [1079, 665] on button "View cart" at bounding box center [1085, 660] width 101 height 30
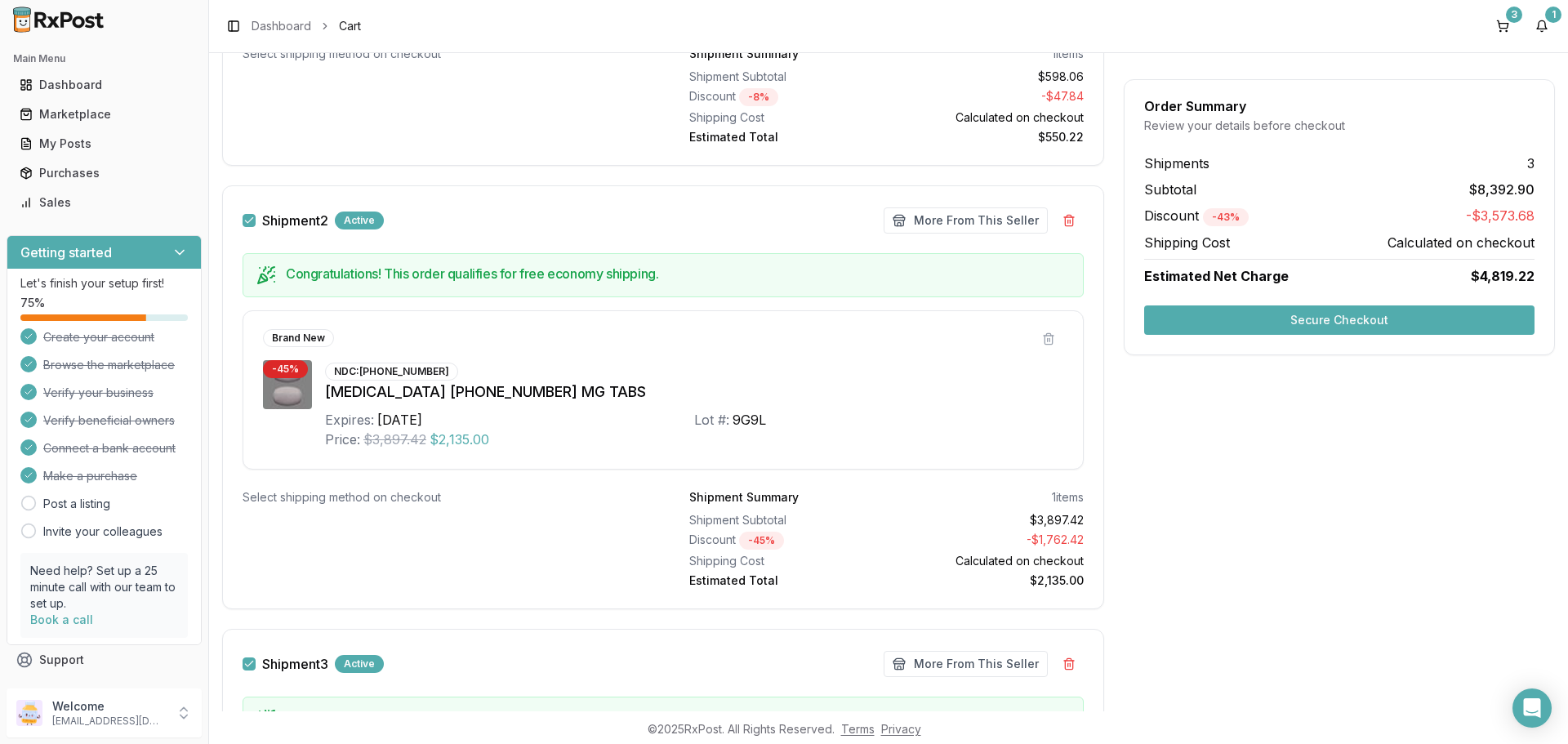
scroll to position [572, 0]
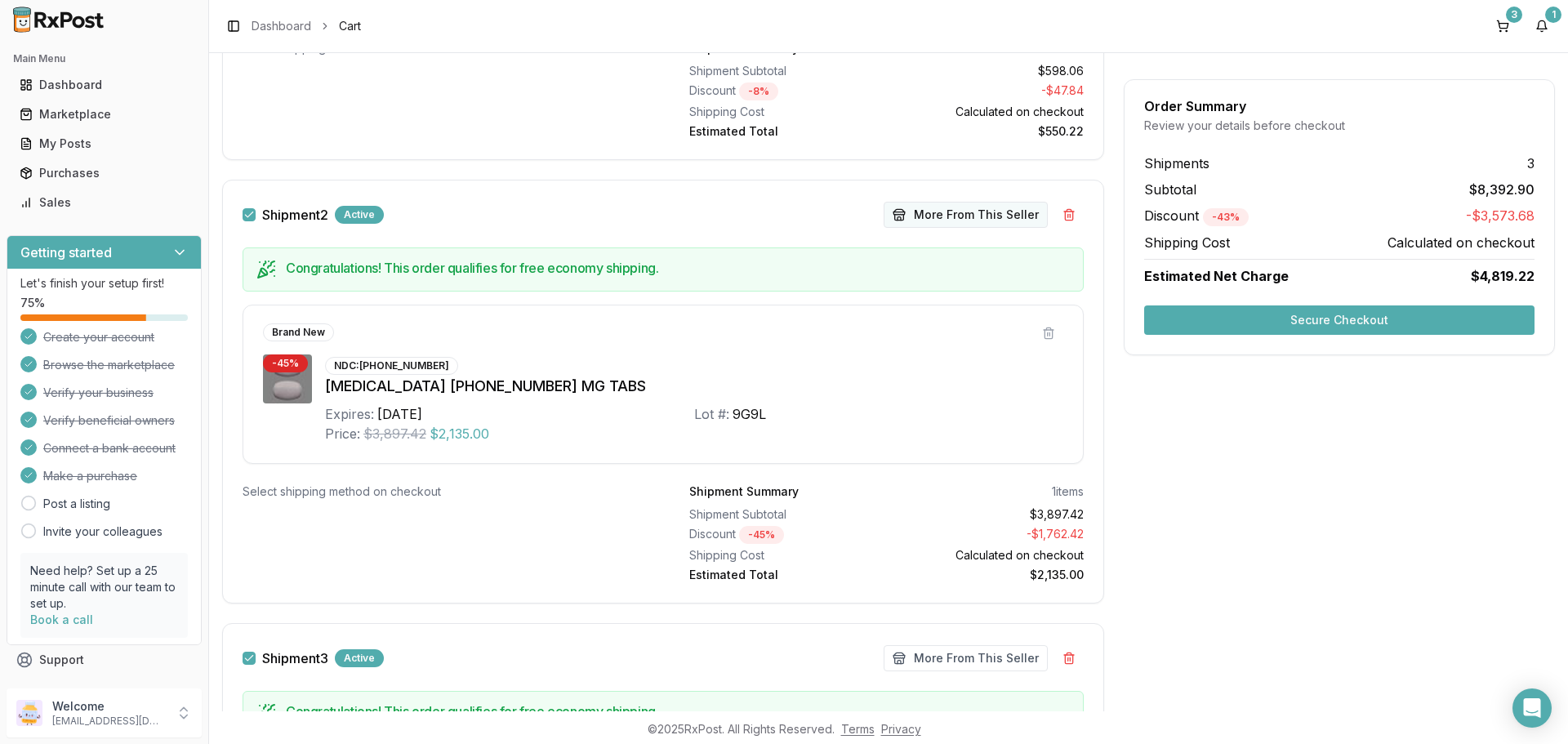
click at [952, 219] on button "More From This Seller" at bounding box center [966, 215] width 164 height 26
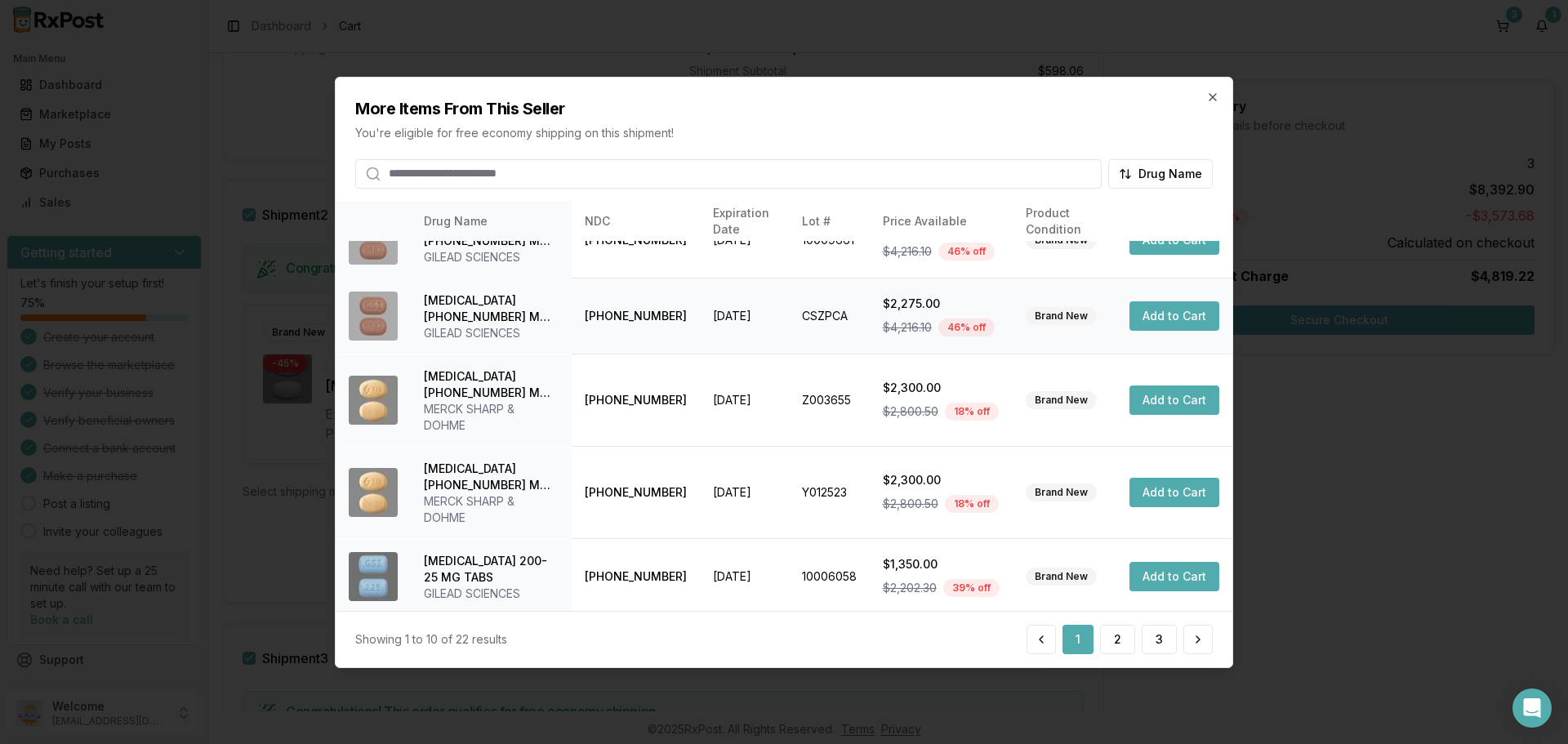
scroll to position [421, 0]
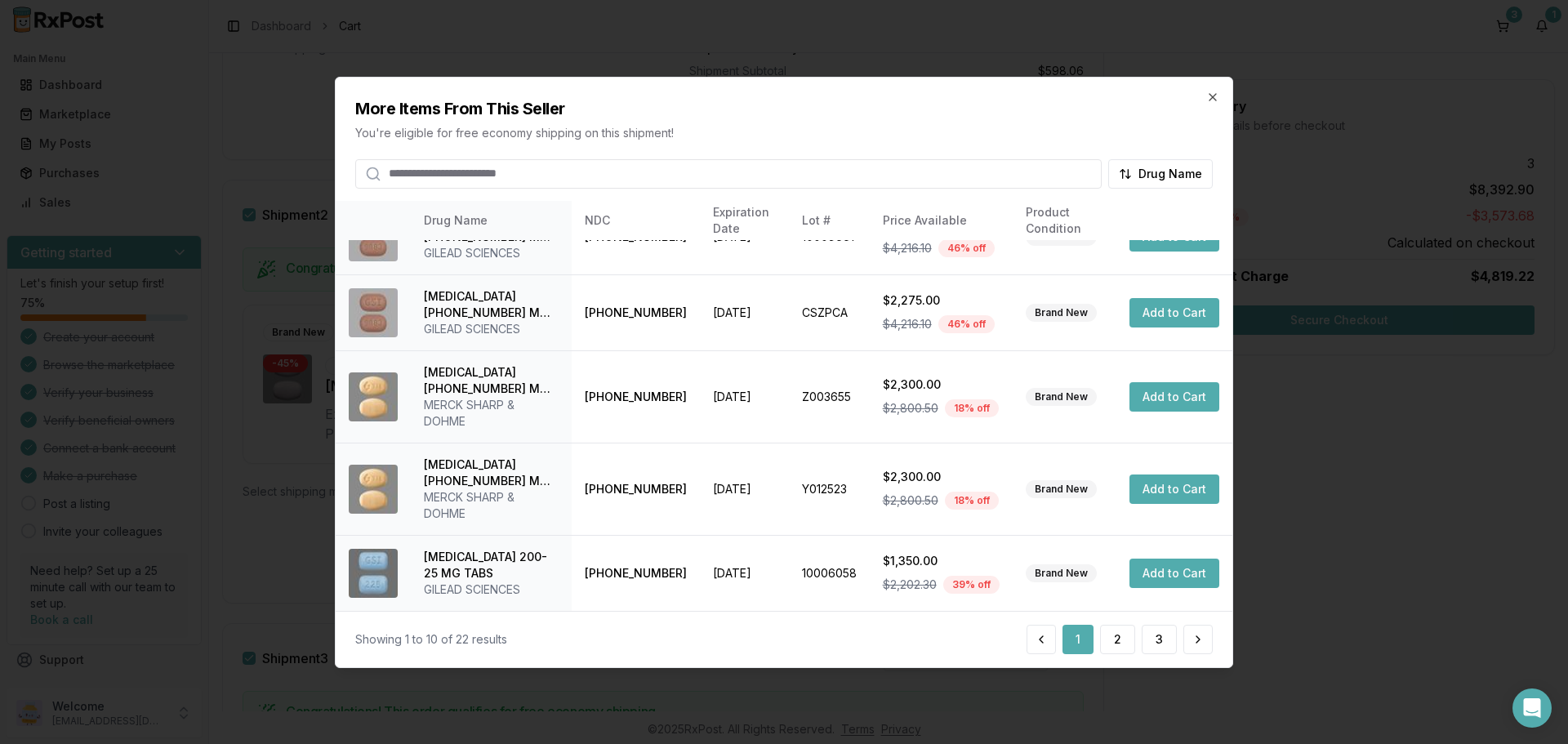
click at [1120, 656] on div "Showing 1 to 10 of 22 results 1 2 3" at bounding box center [784, 639] width 897 height 56
click at [1120, 643] on button "2" at bounding box center [1117, 640] width 35 height 30
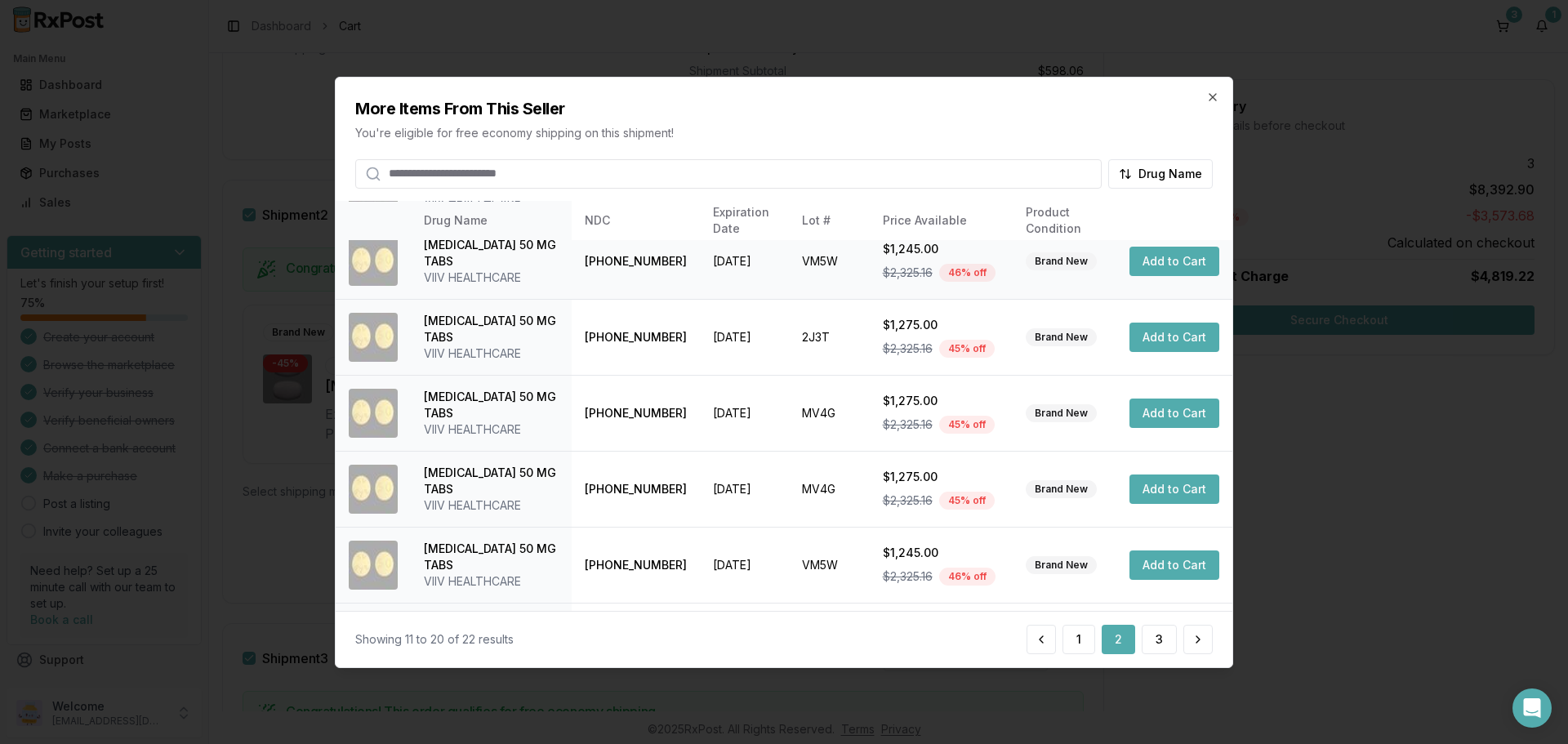
scroll to position [389, 0]
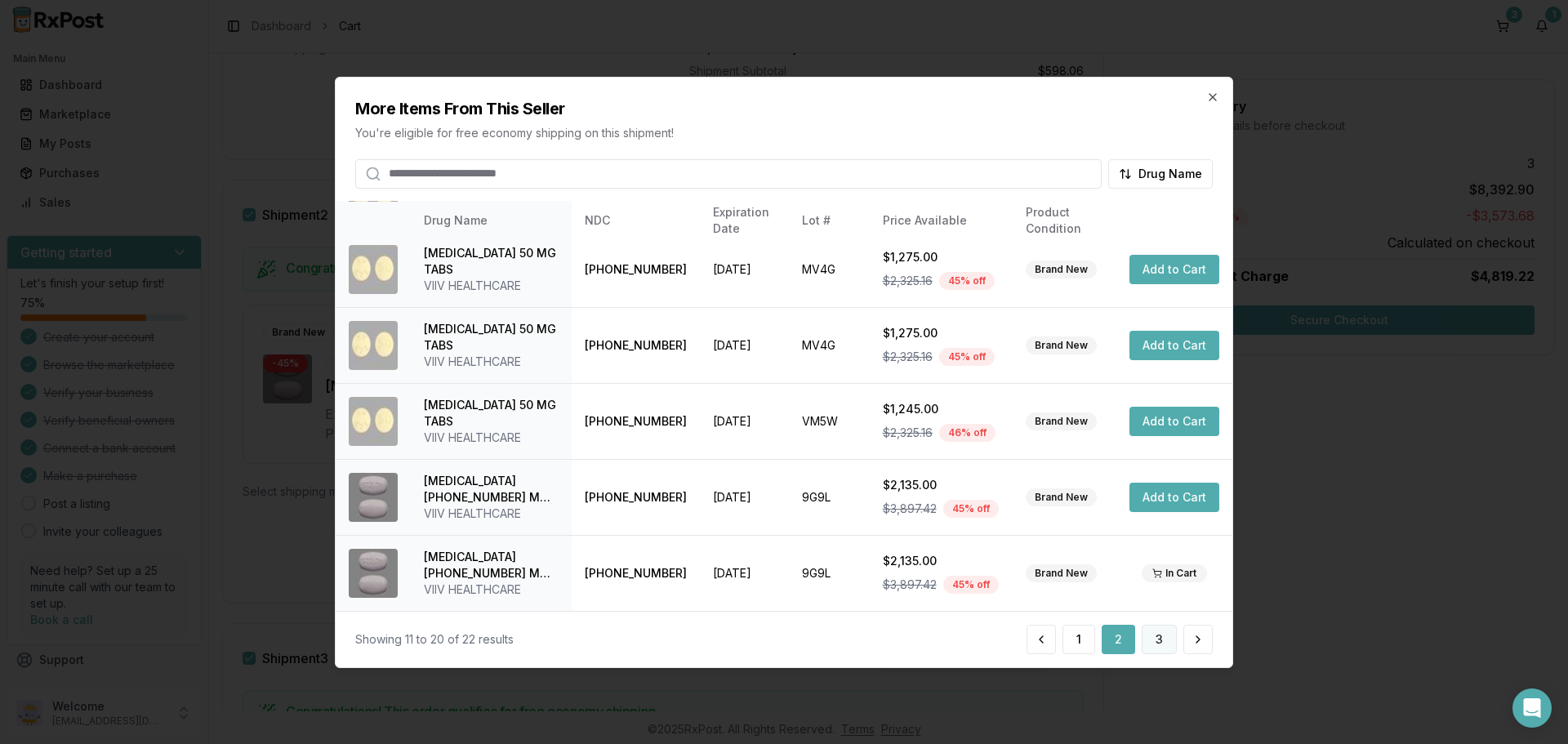
click at [1167, 641] on button "3" at bounding box center [1159, 640] width 35 height 30
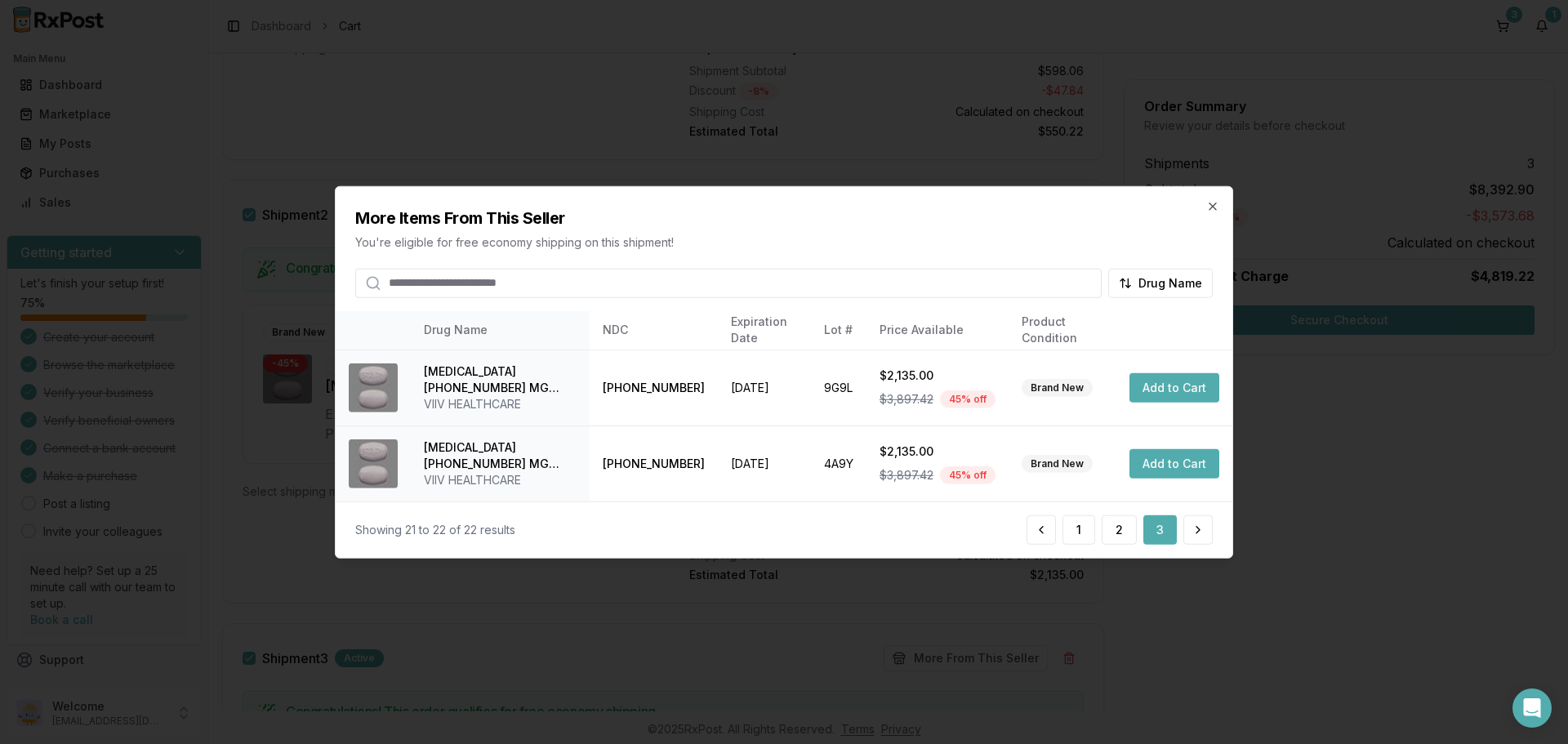
click at [1218, 214] on div "More Items From This Seller You're eligible for free economy shipping on this s…" at bounding box center [784, 242] width 897 height 111
click at [1215, 214] on div "More Items From This Seller You're eligible for free economy shipping on this s…" at bounding box center [784, 242] width 897 height 111
click at [1211, 209] on icon "button" at bounding box center [1213, 206] width 13 height 13
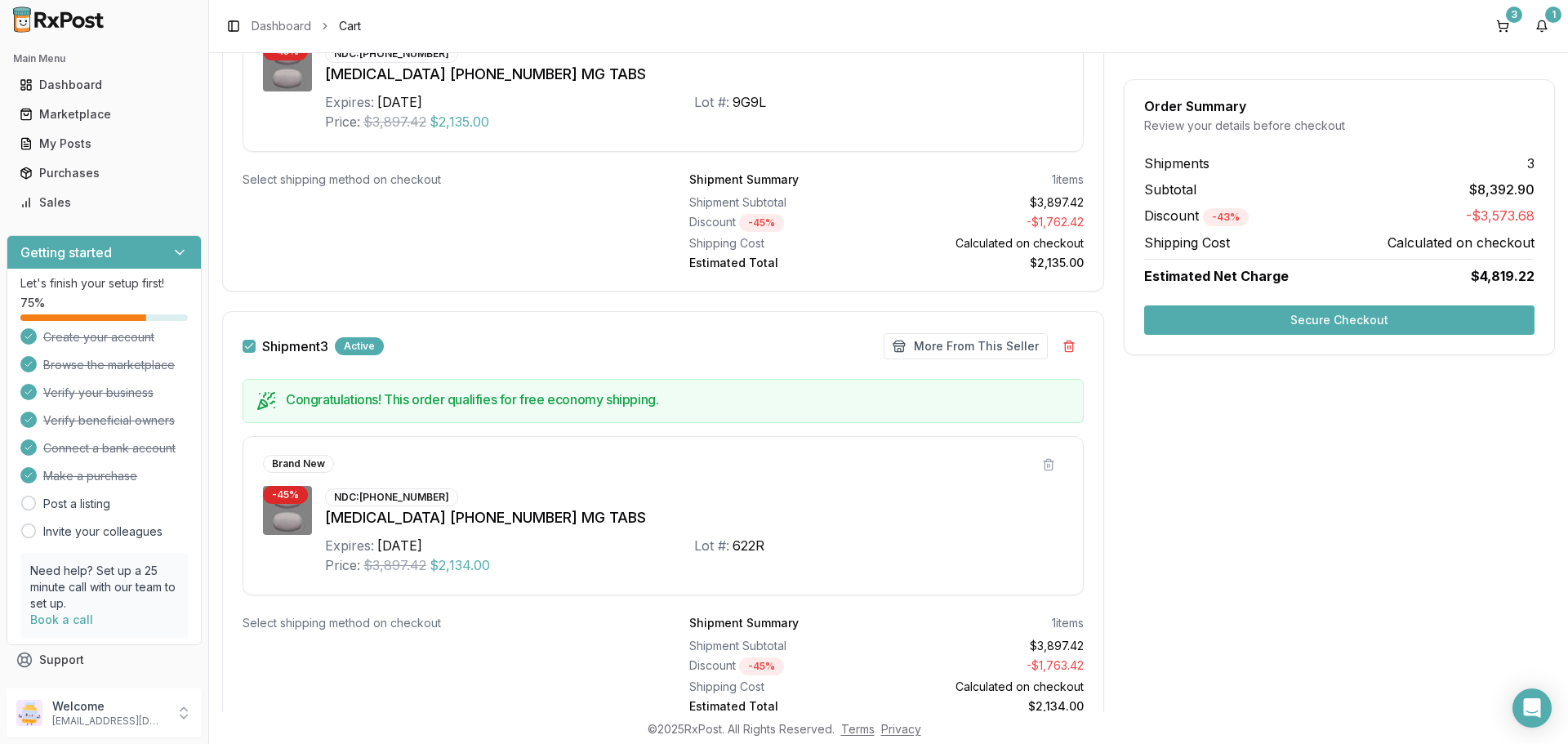
scroll to position [953, 0]
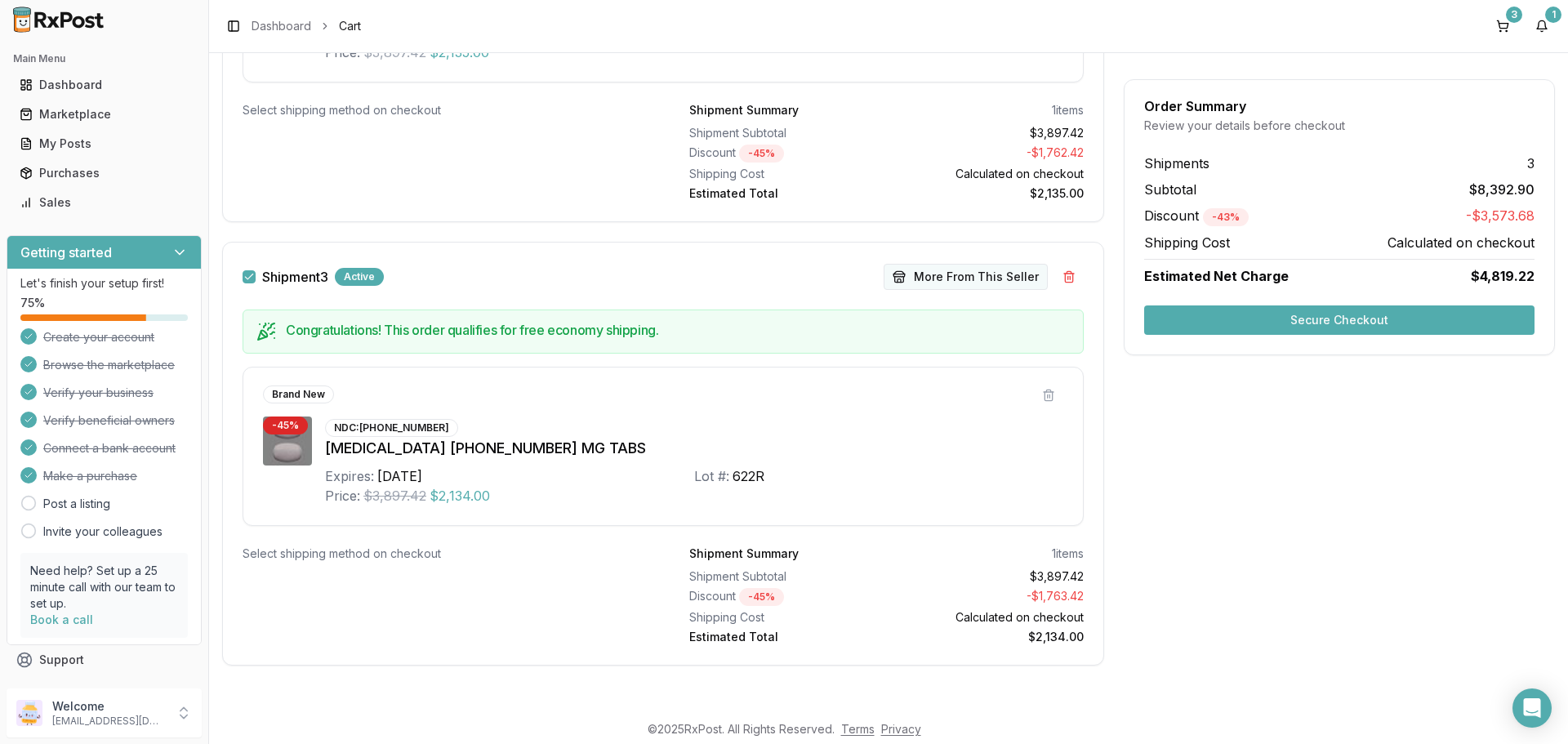
click at [958, 283] on button "More From This Seller" at bounding box center [966, 277] width 164 height 26
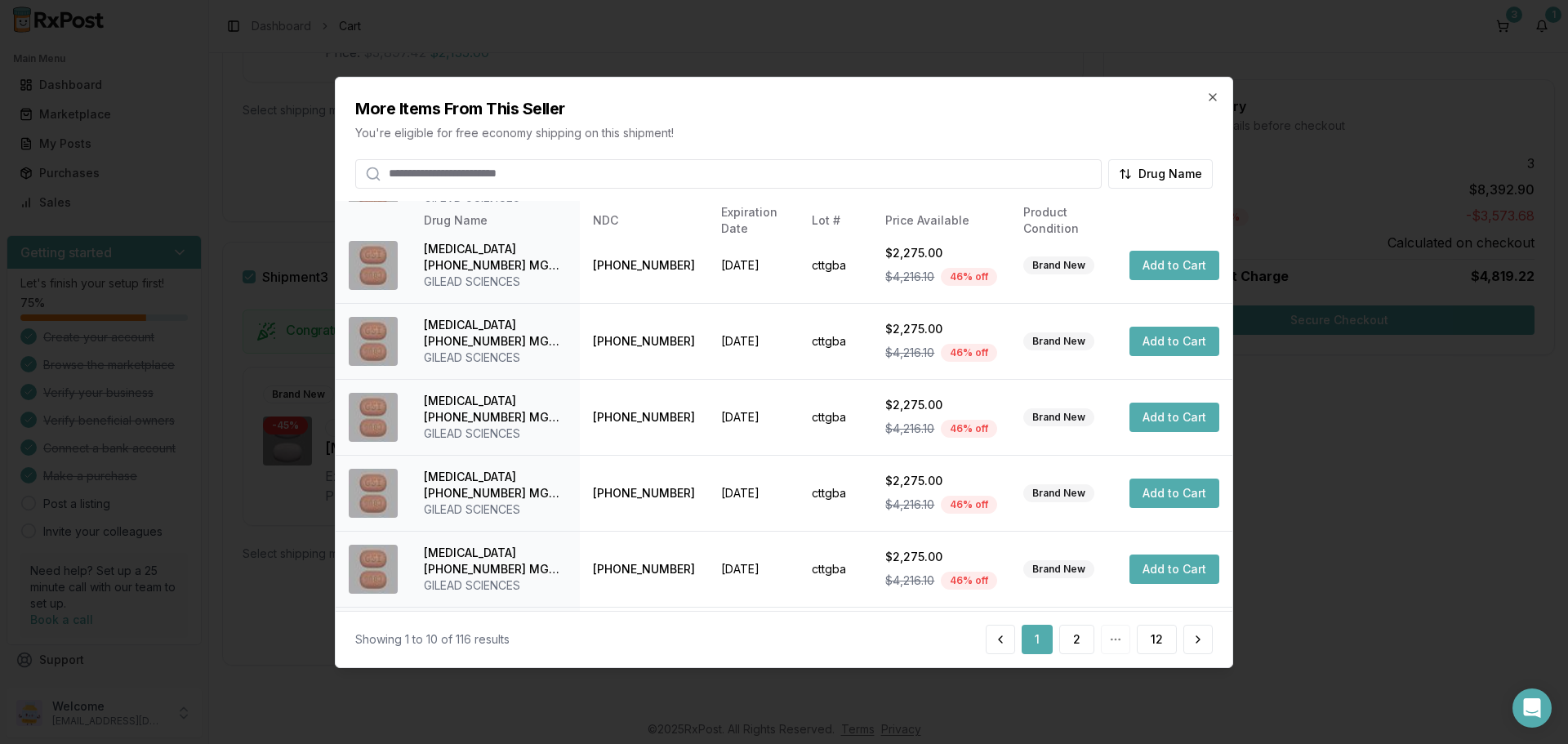
scroll to position [389, 0]
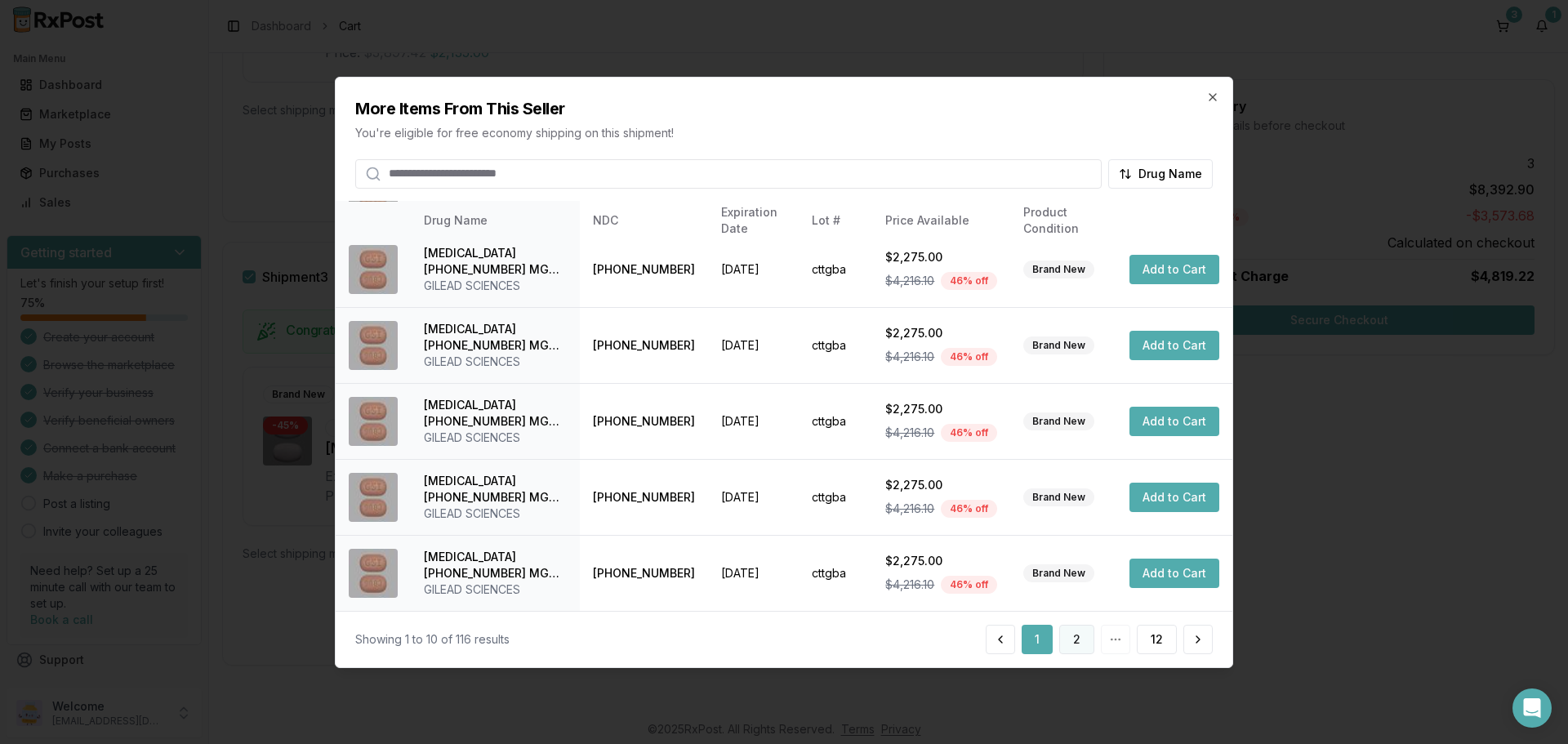
click at [1081, 642] on button "2" at bounding box center [1077, 640] width 35 height 30
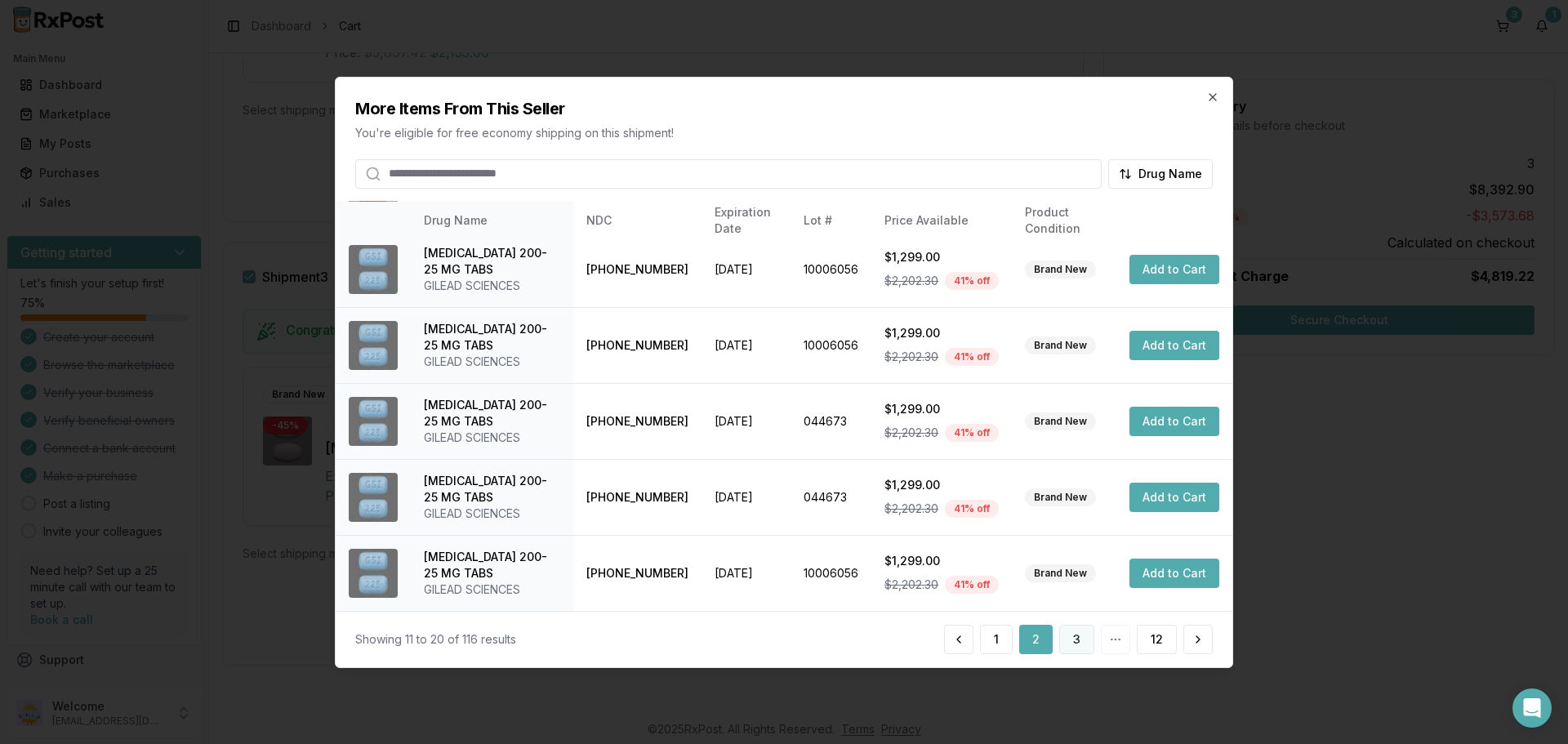
click at [1077, 652] on button "3" at bounding box center [1077, 640] width 35 height 30
click at [1062, 636] on button "4" at bounding box center [1076, 640] width 36 height 30
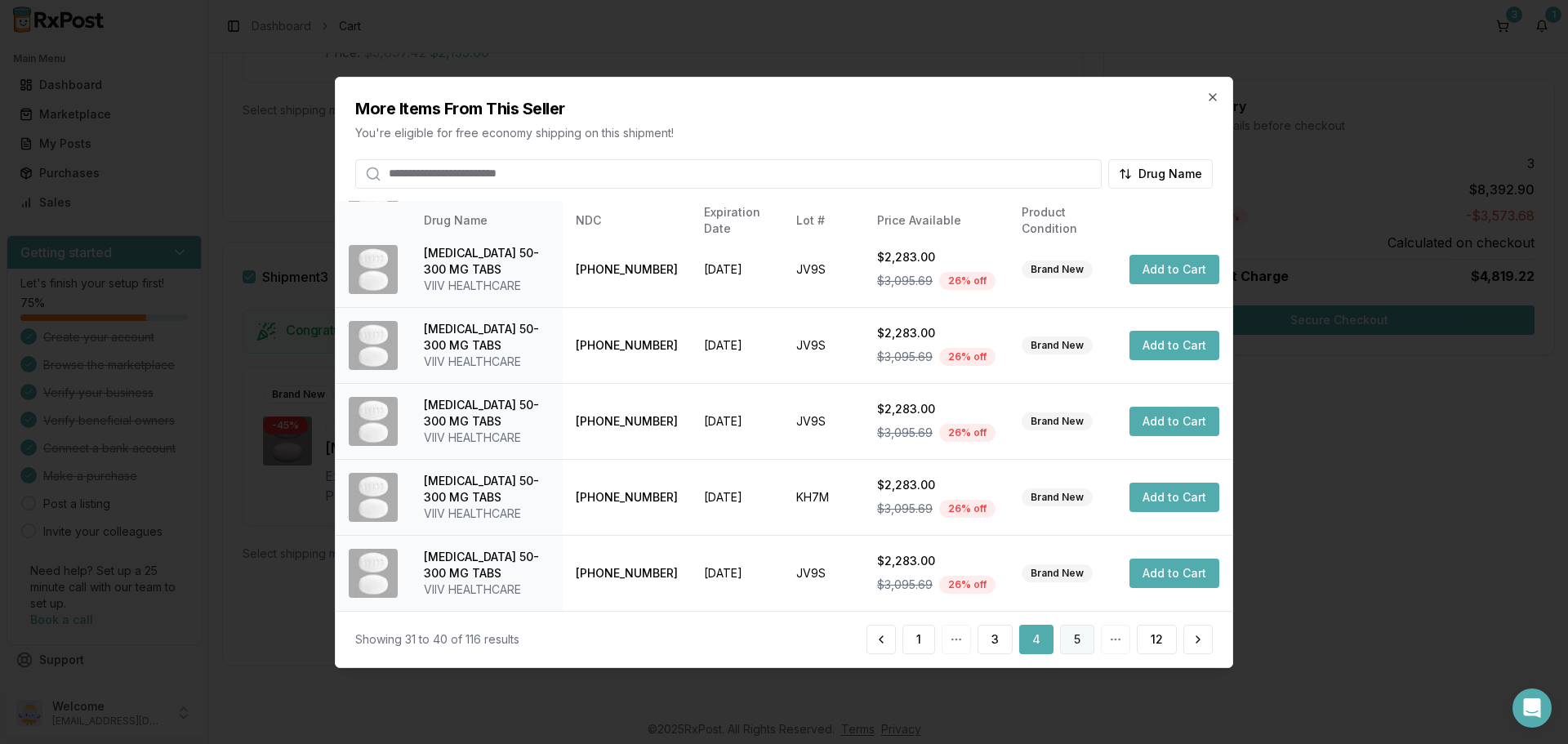
click at [1083, 647] on button "5" at bounding box center [1077, 640] width 34 height 30
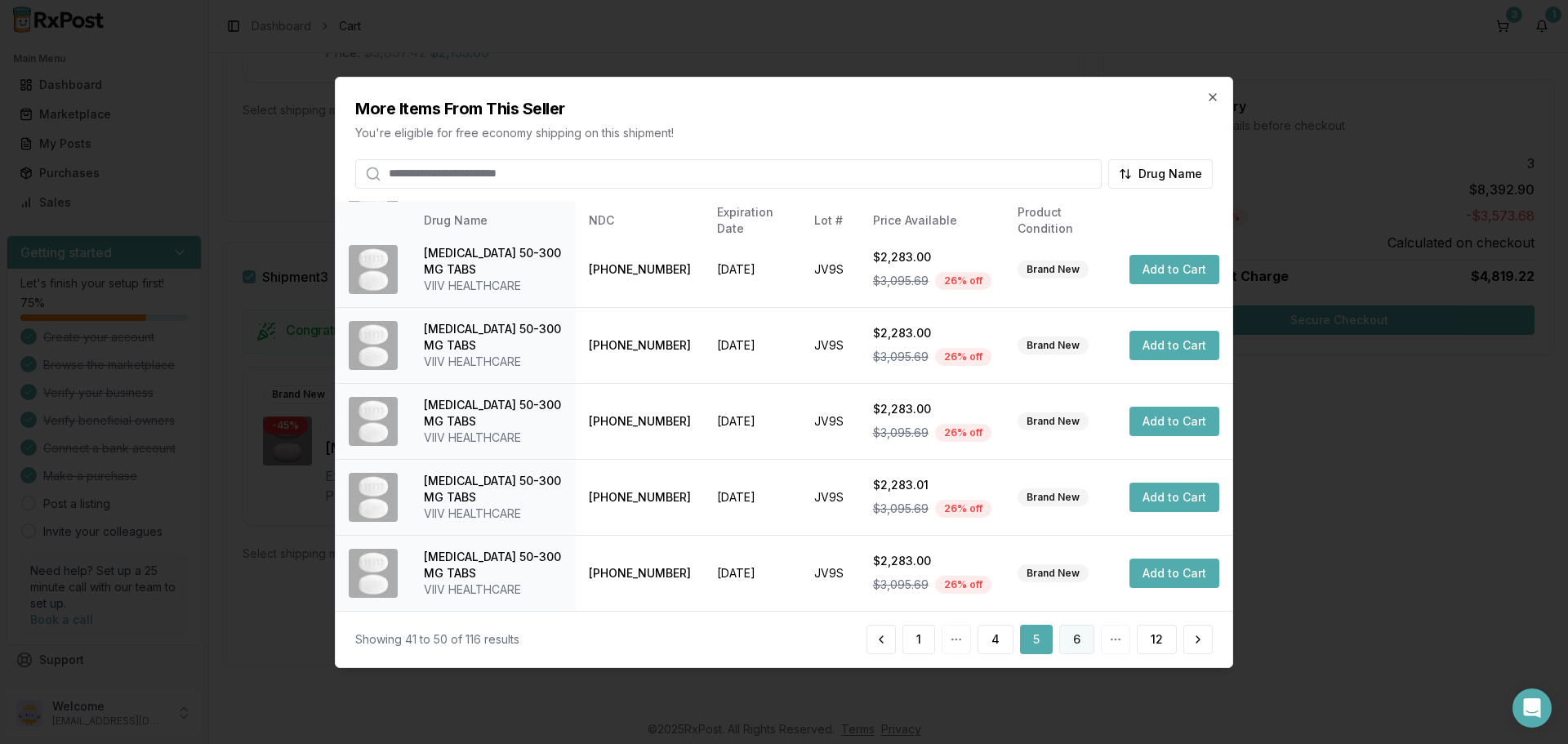
click at [1082, 636] on button "6" at bounding box center [1077, 640] width 35 height 30
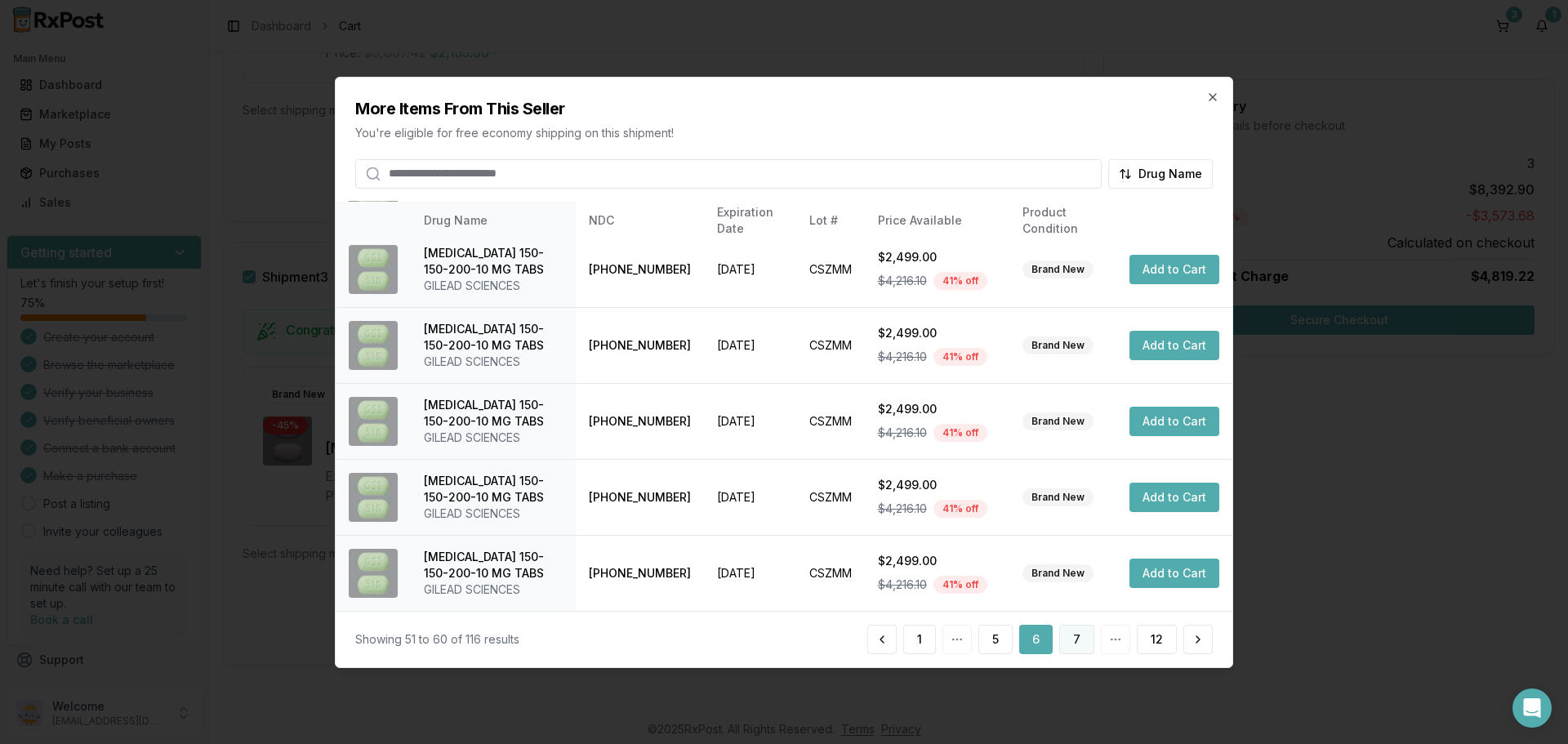
click at [1086, 640] on button "7" at bounding box center [1077, 640] width 35 height 30
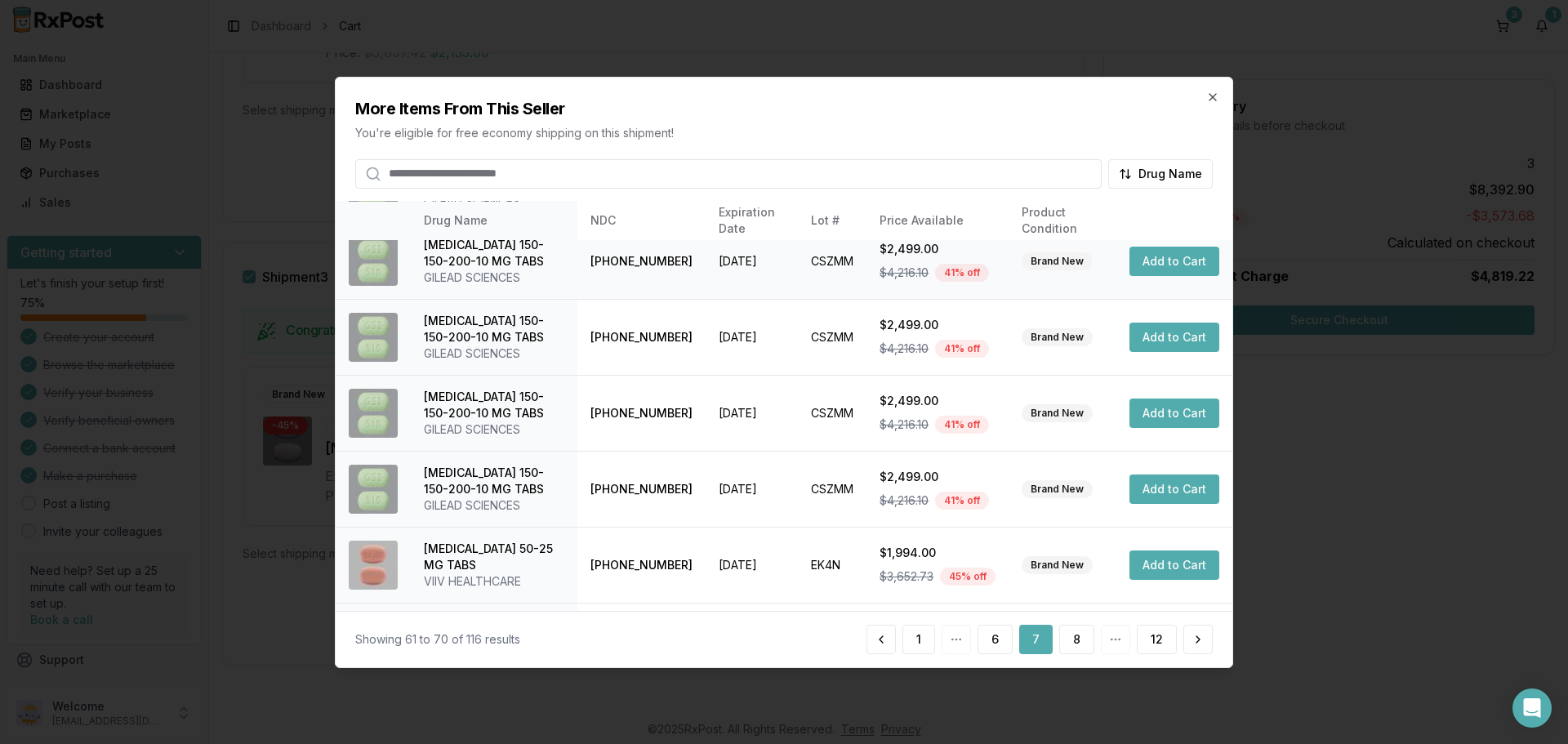
scroll to position [327, 0]
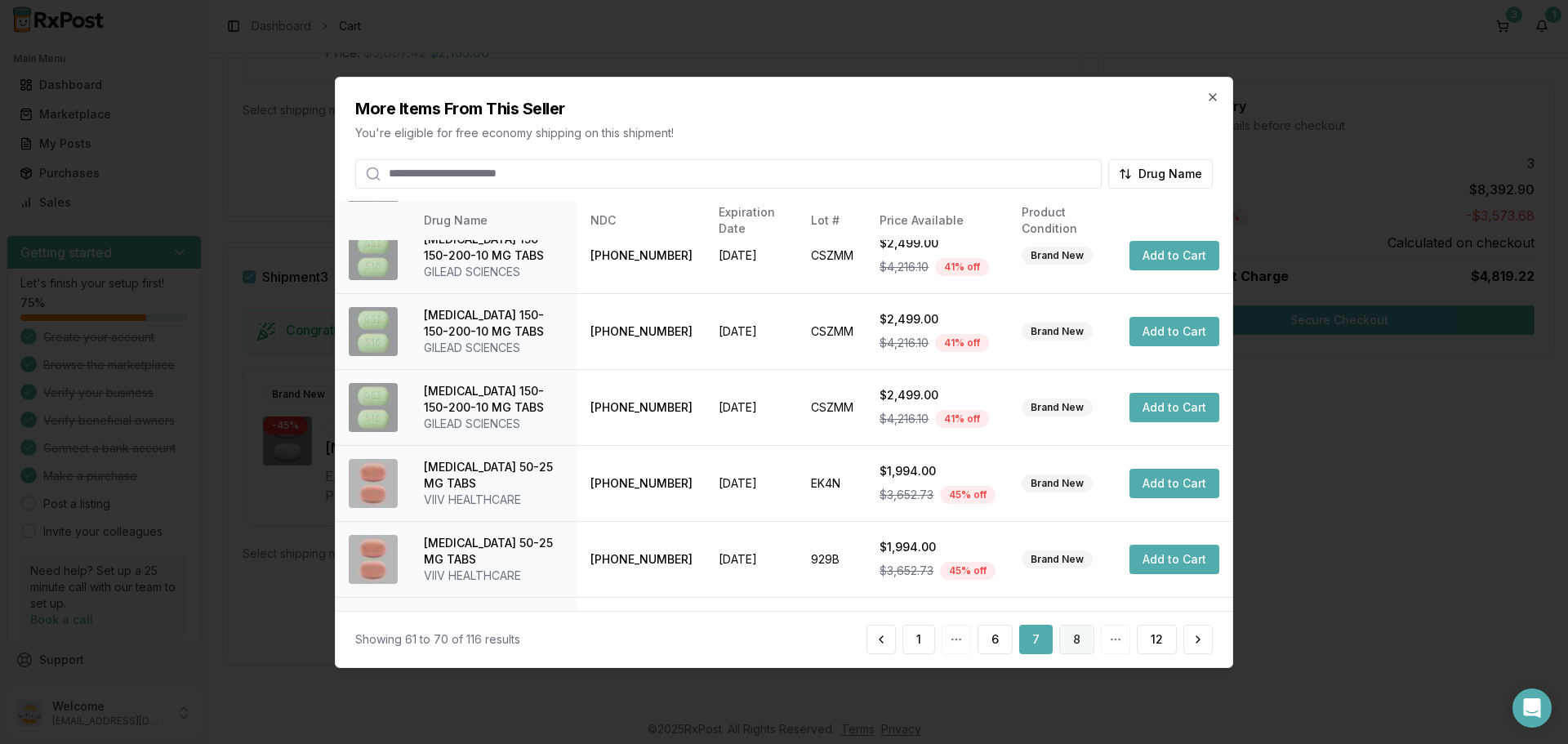
click at [1072, 644] on button "8" at bounding box center [1077, 640] width 35 height 30
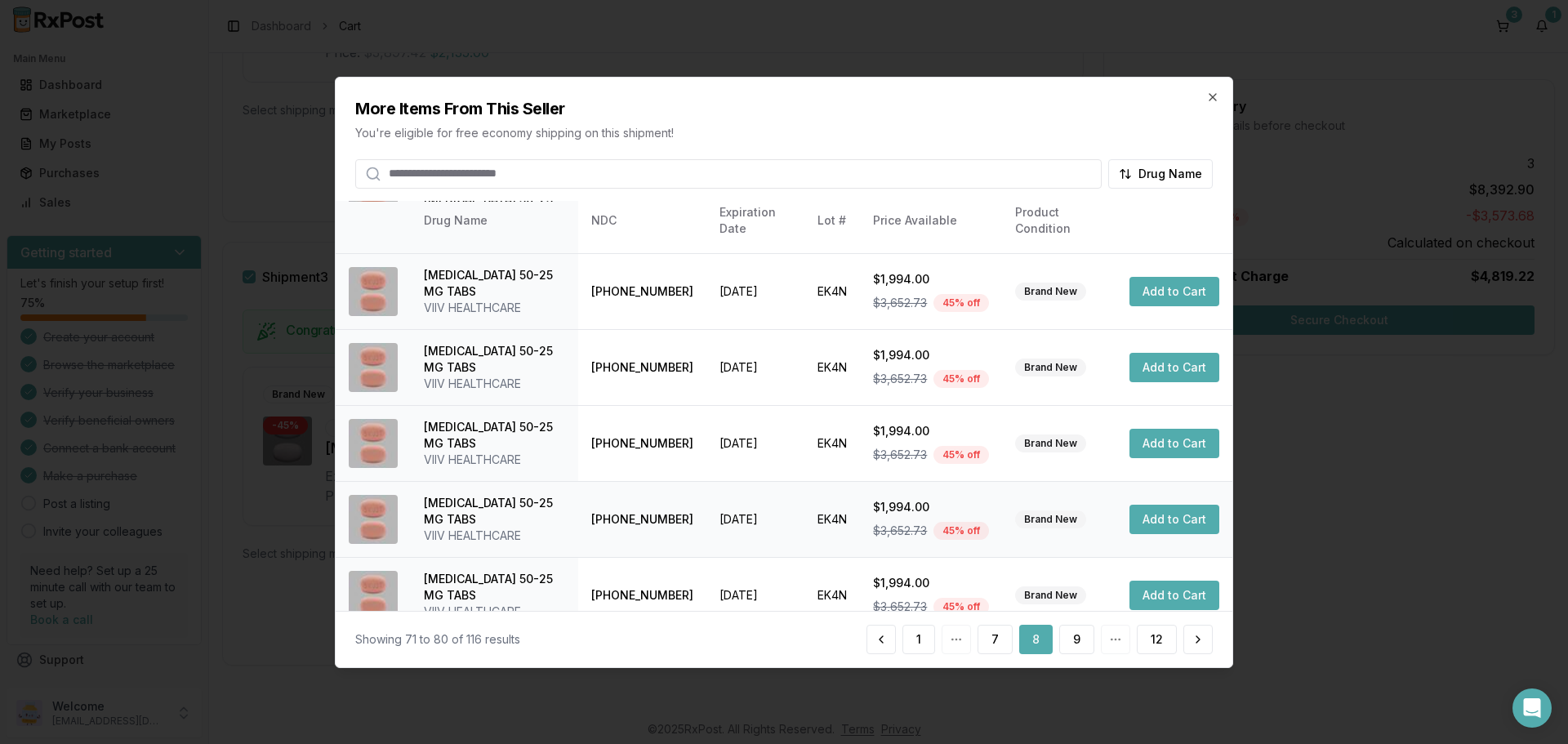
scroll to position [389, 0]
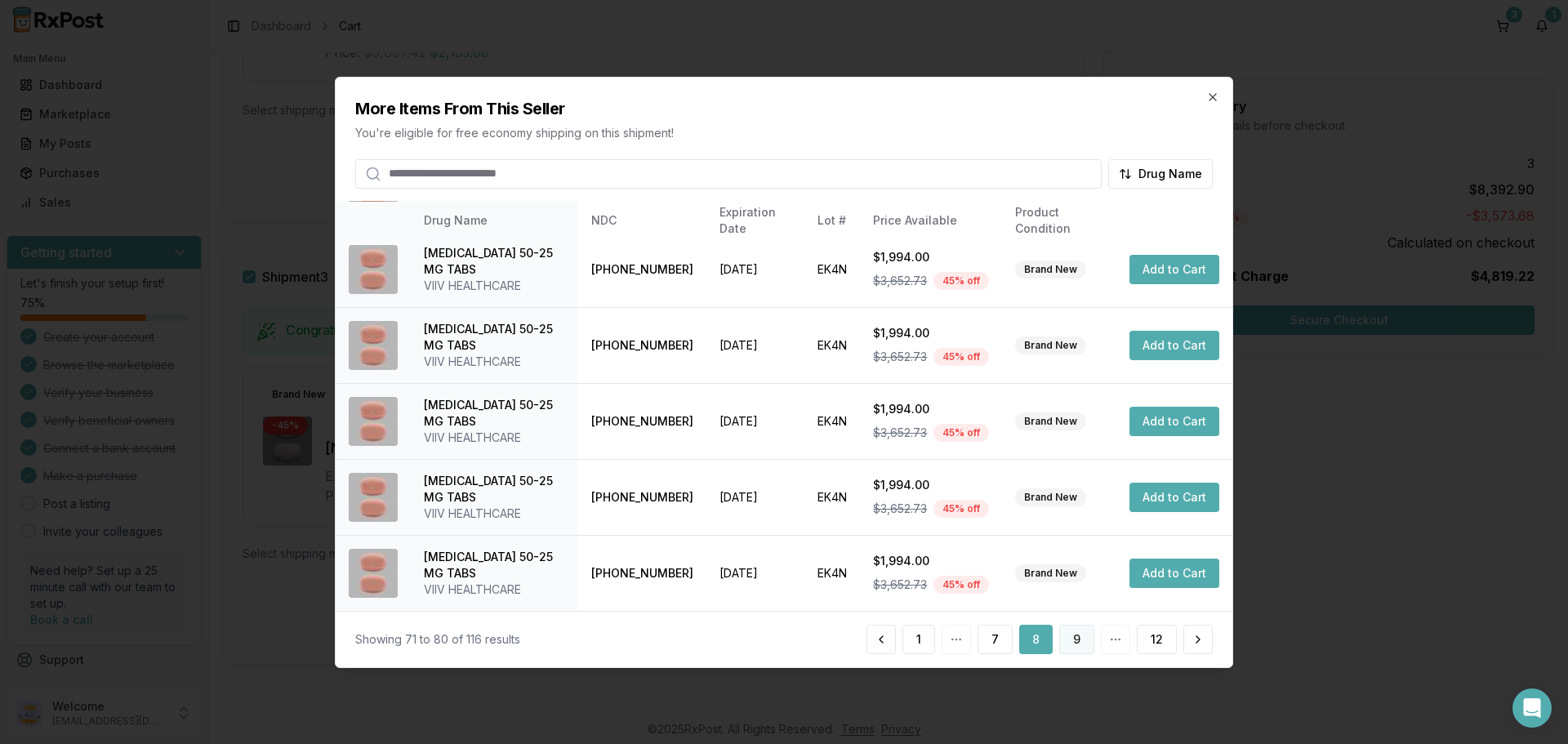
click at [1074, 646] on button "9" at bounding box center [1077, 640] width 35 height 30
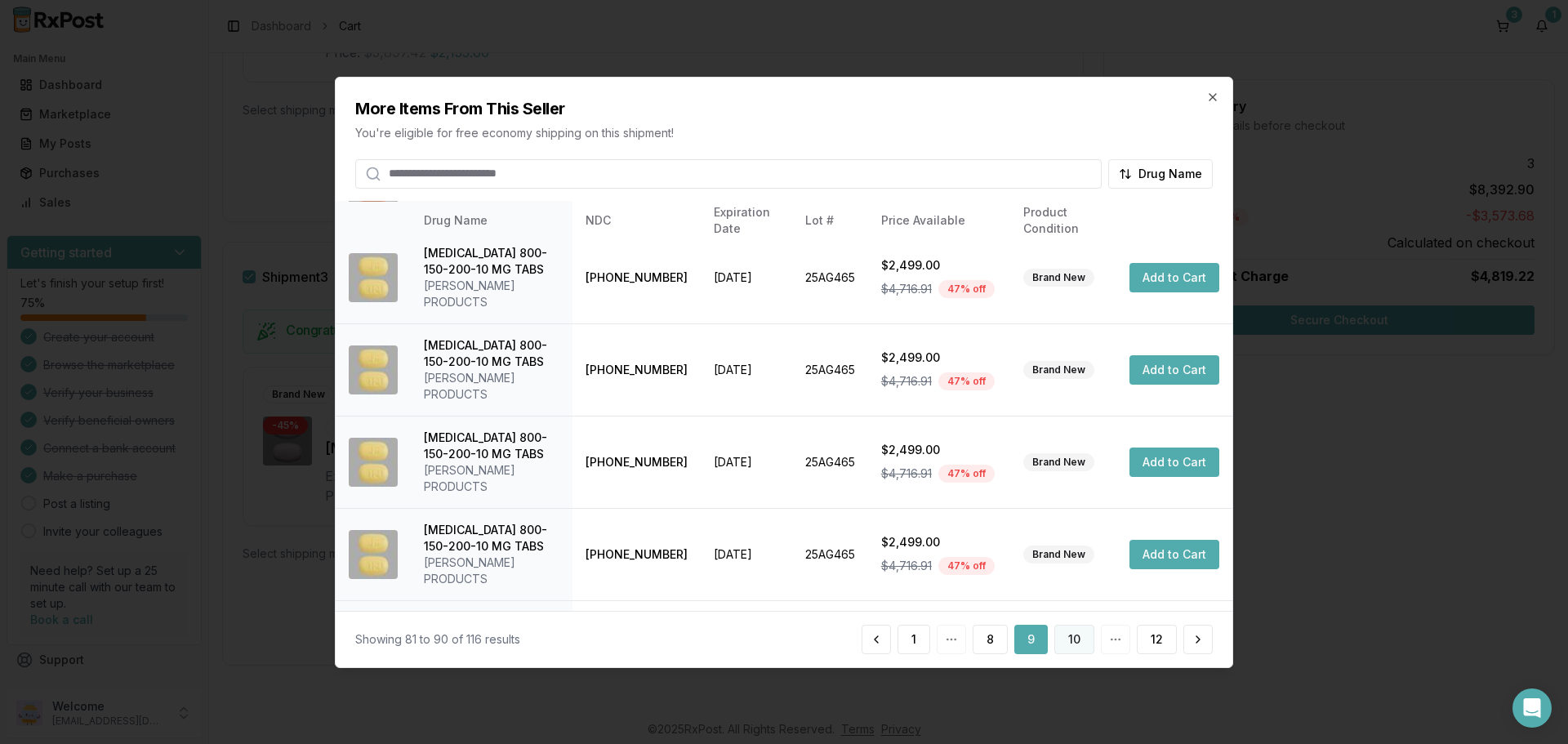
click at [1086, 649] on button "10" at bounding box center [1074, 640] width 40 height 30
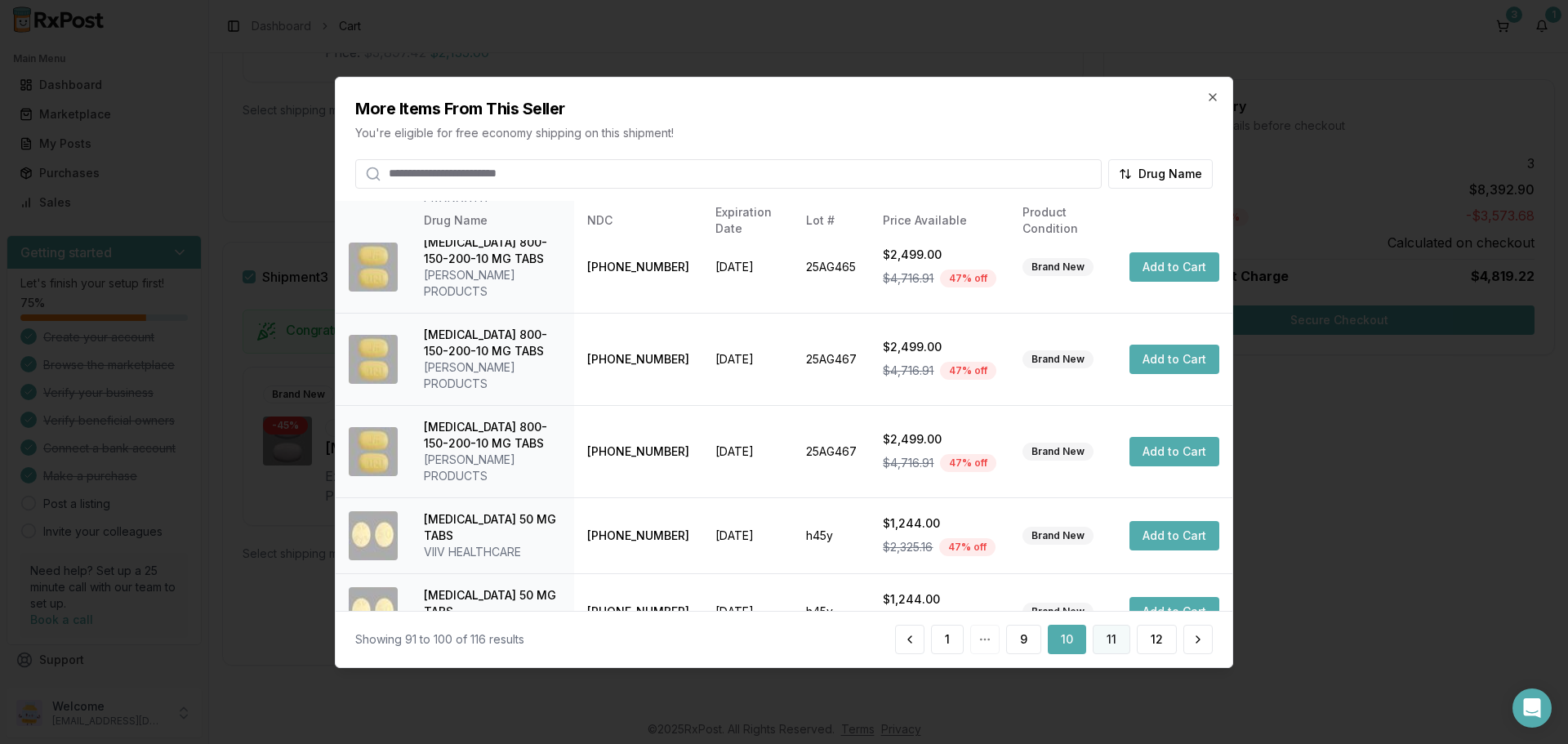
click at [1105, 641] on button "11" at bounding box center [1111, 640] width 37 height 30
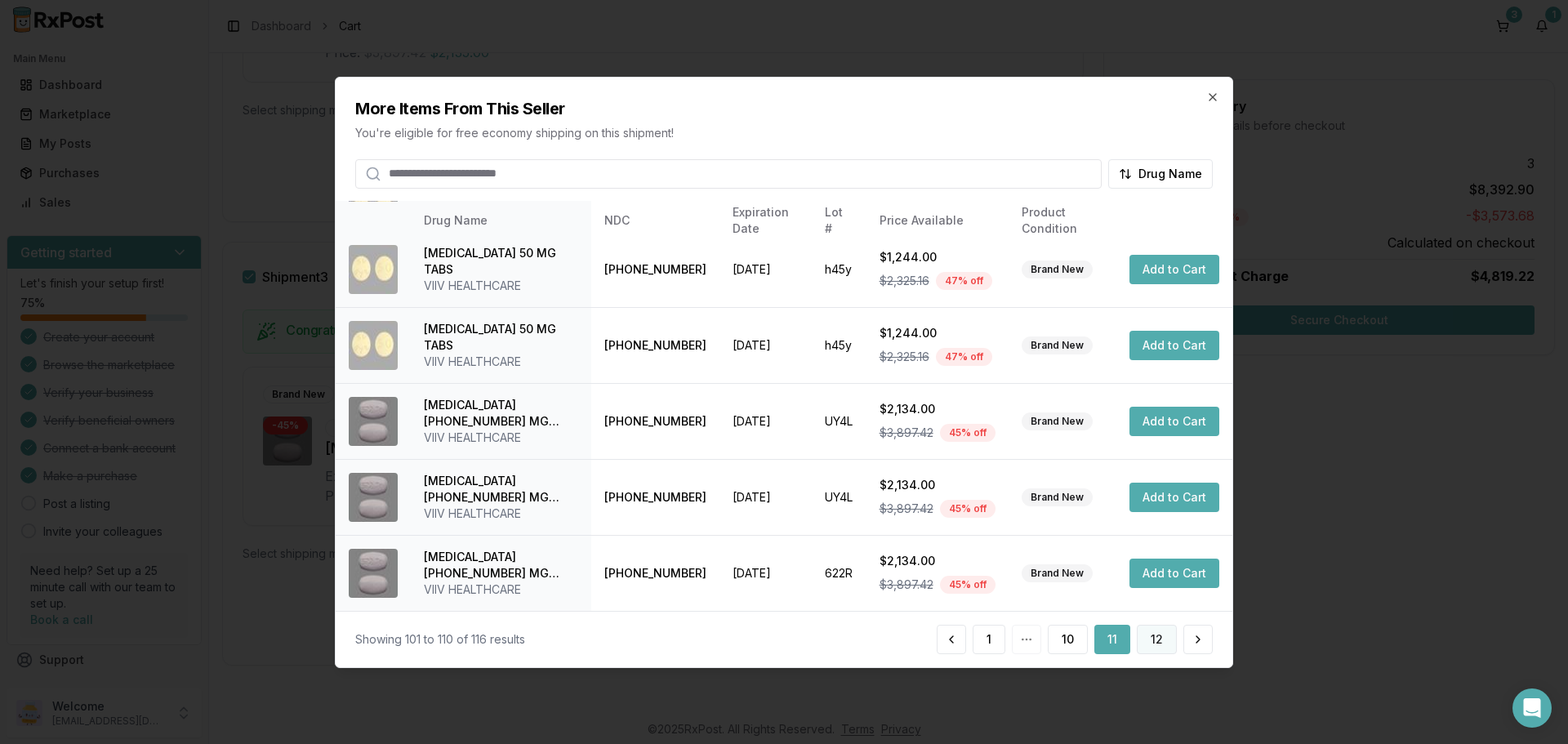
click at [1166, 646] on button "12" at bounding box center [1157, 640] width 40 height 30
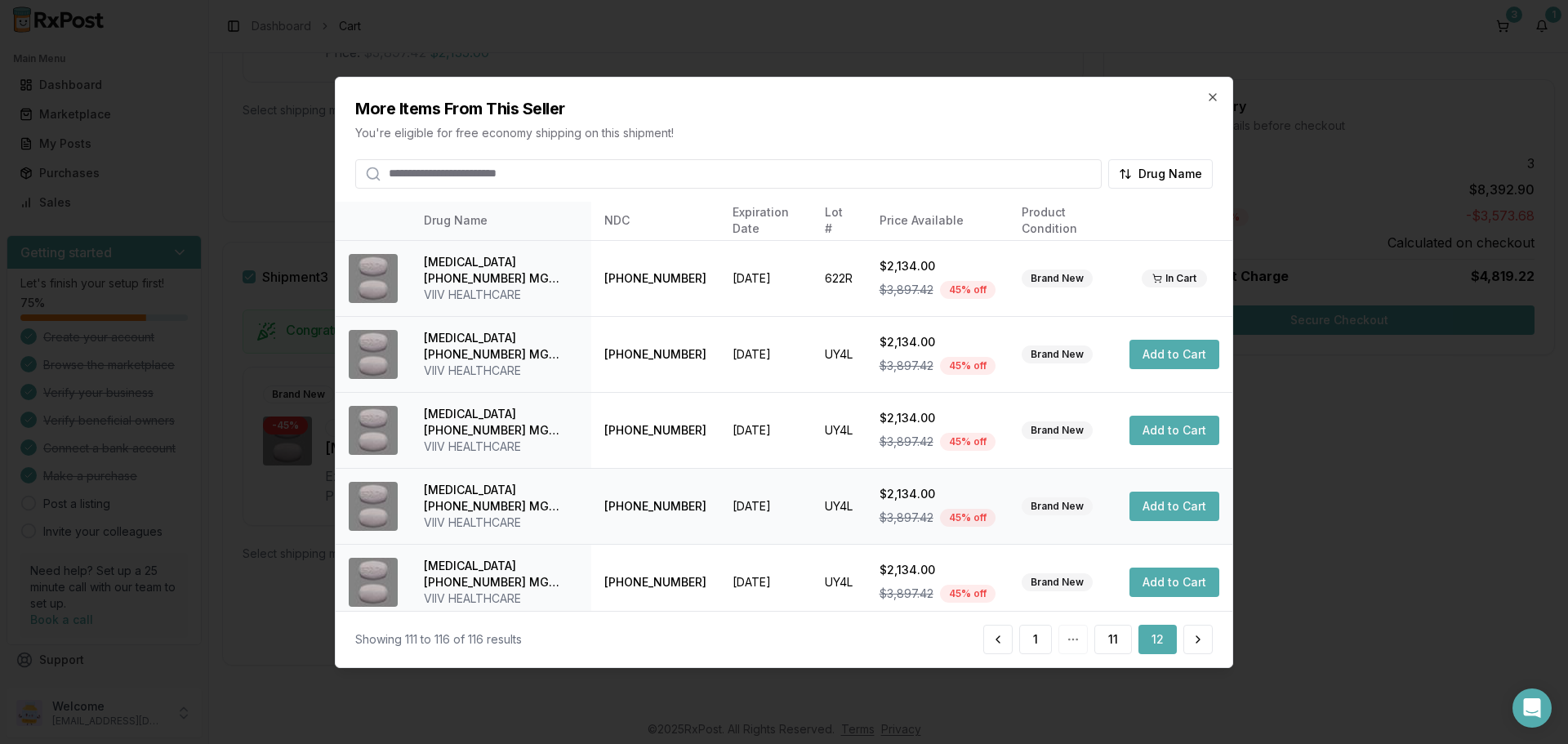
scroll to position [85, 0]
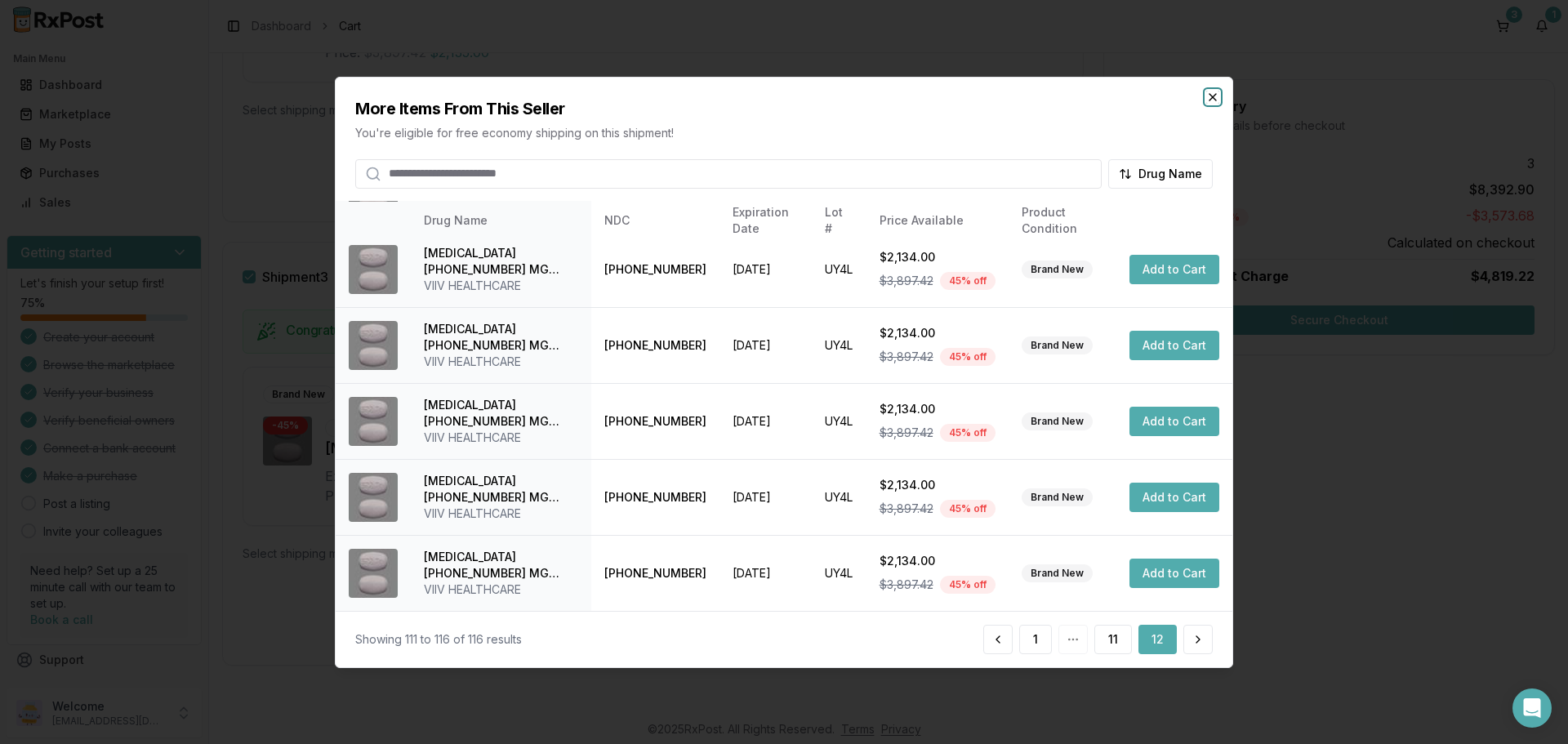
click at [1211, 99] on icon "button" at bounding box center [1213, 97] width 7 height 7
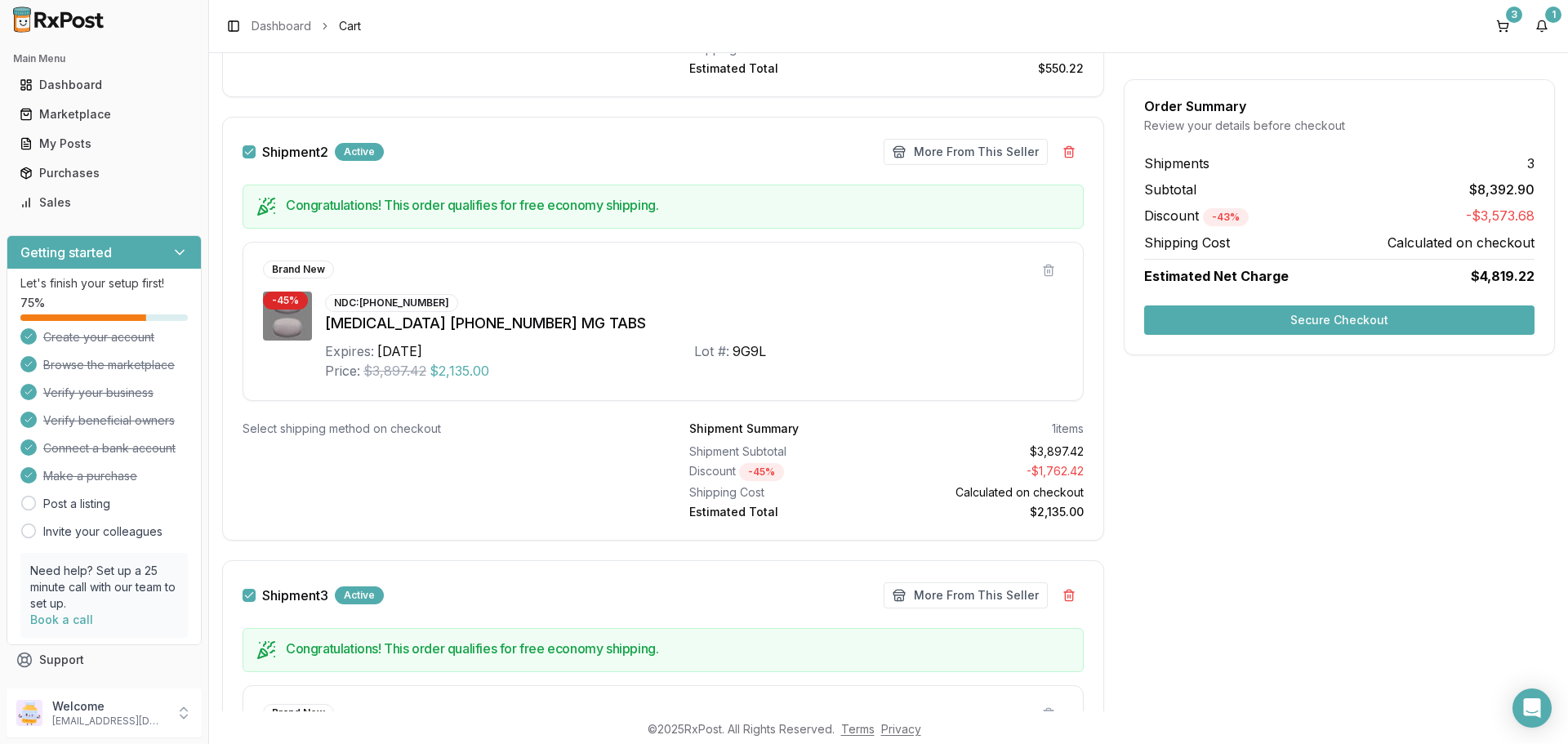
scroll to position [626, 0]
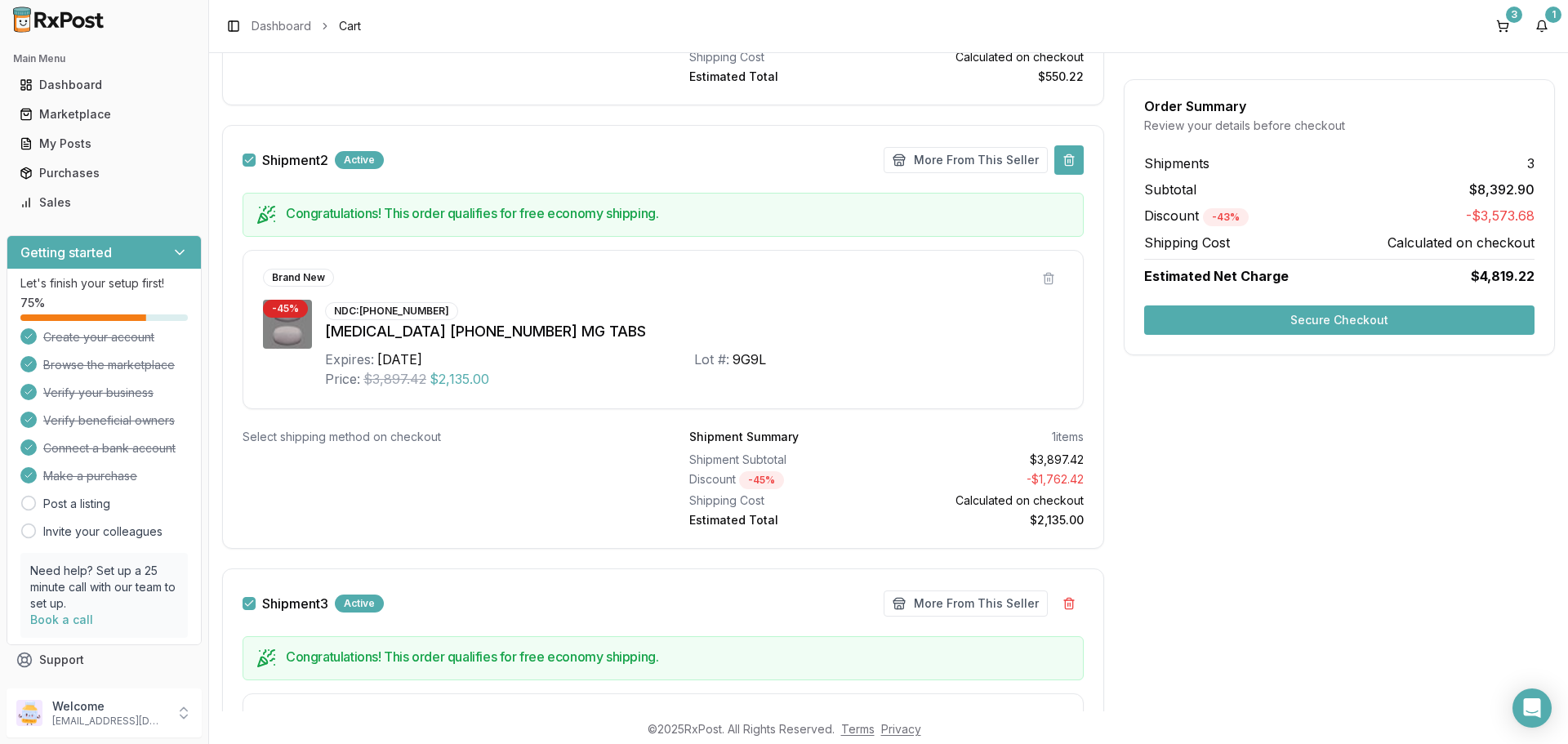
click at [1067, 159] on button at bounding box center [1069, 161] width 30 height 30
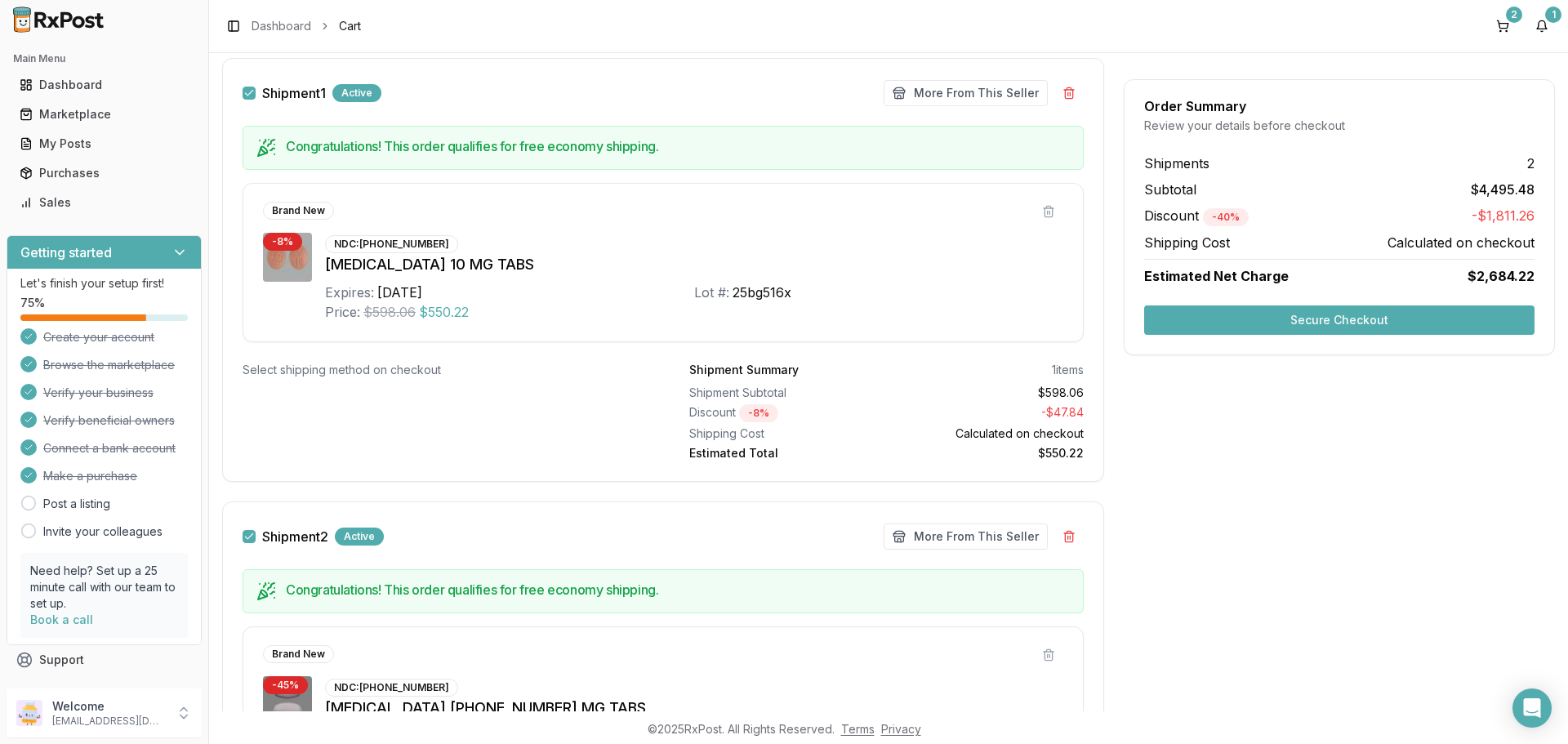
scroll to position [101, 0]
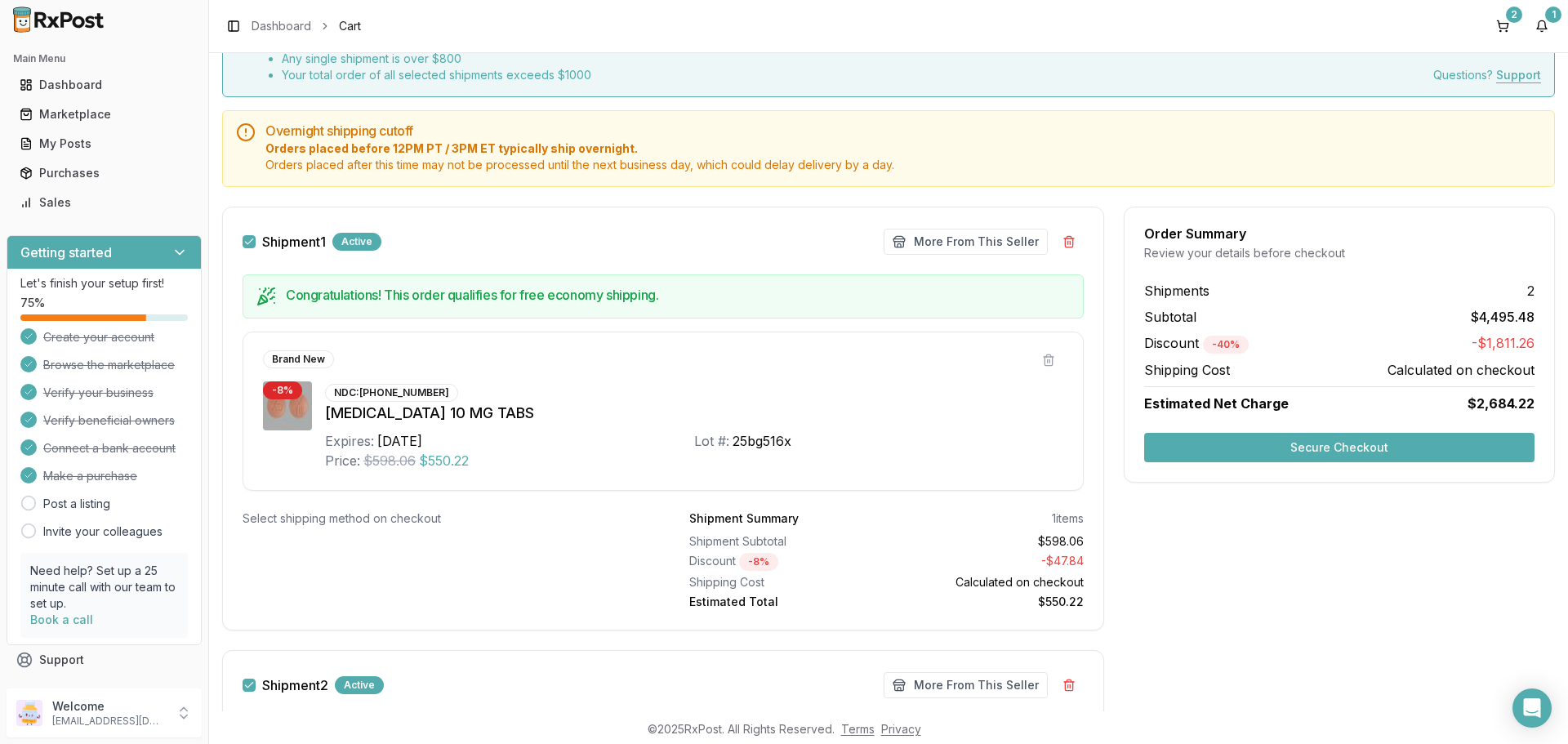
click at [252, 247] on button "Shipment 1" at bounding box center [249, 242] width 13 height 13
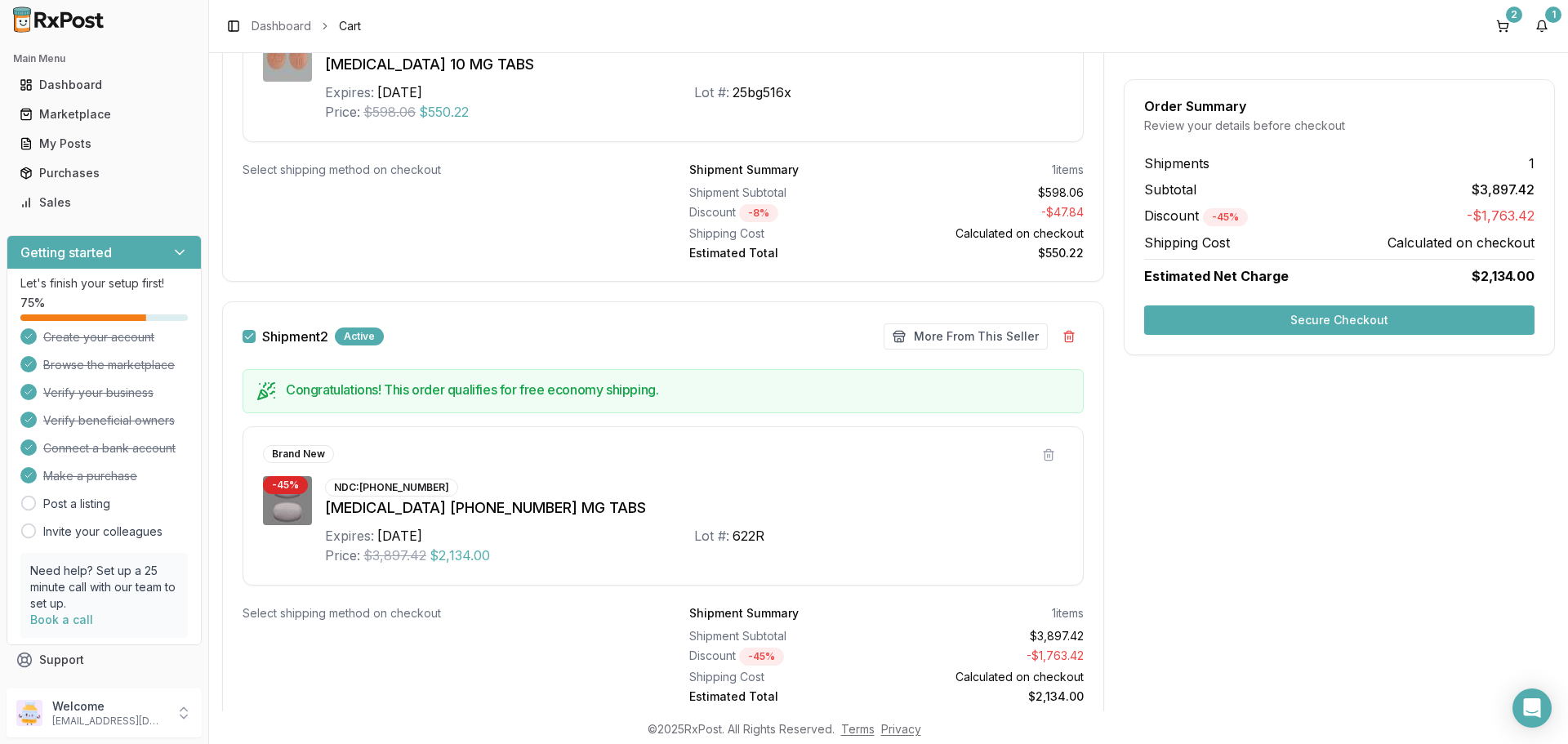
scroll to position [510, 0]
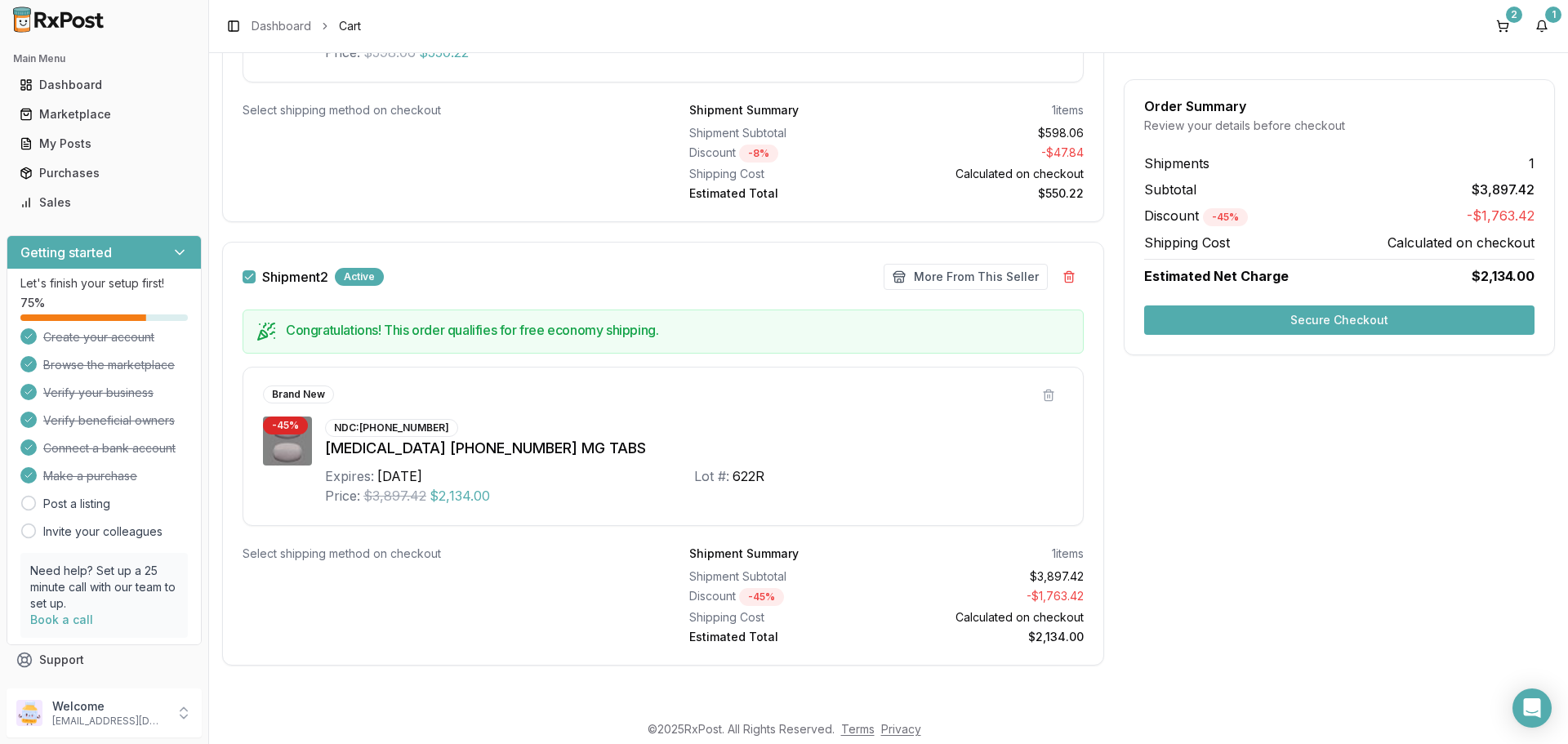
click at [1231, 323] on button "Secure Checkout" at bounding box center [1340, 320] width 391 height 30
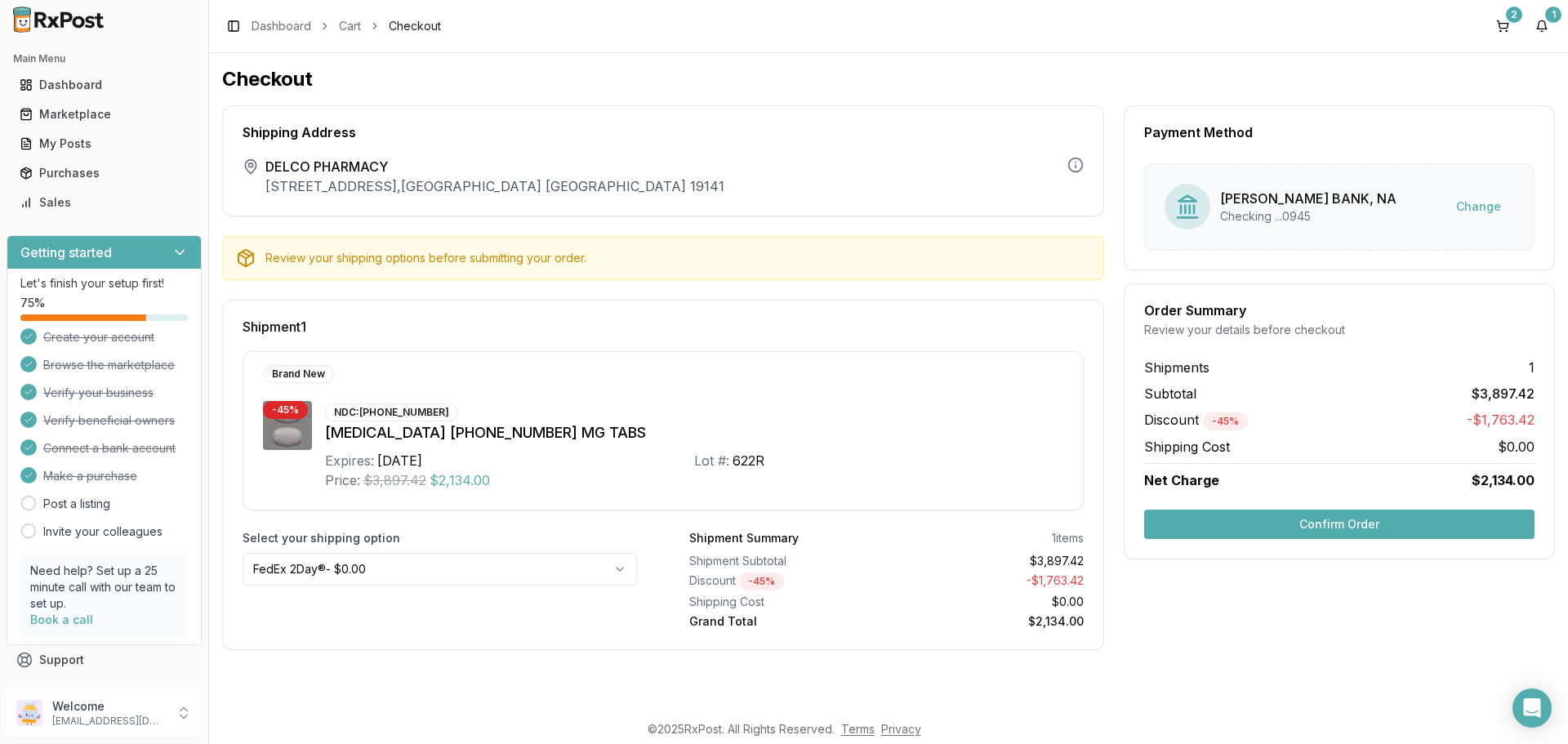
click at [1281, 521] on button "Confirm Order" at bounding box center [1340, 525] width 391 height 30
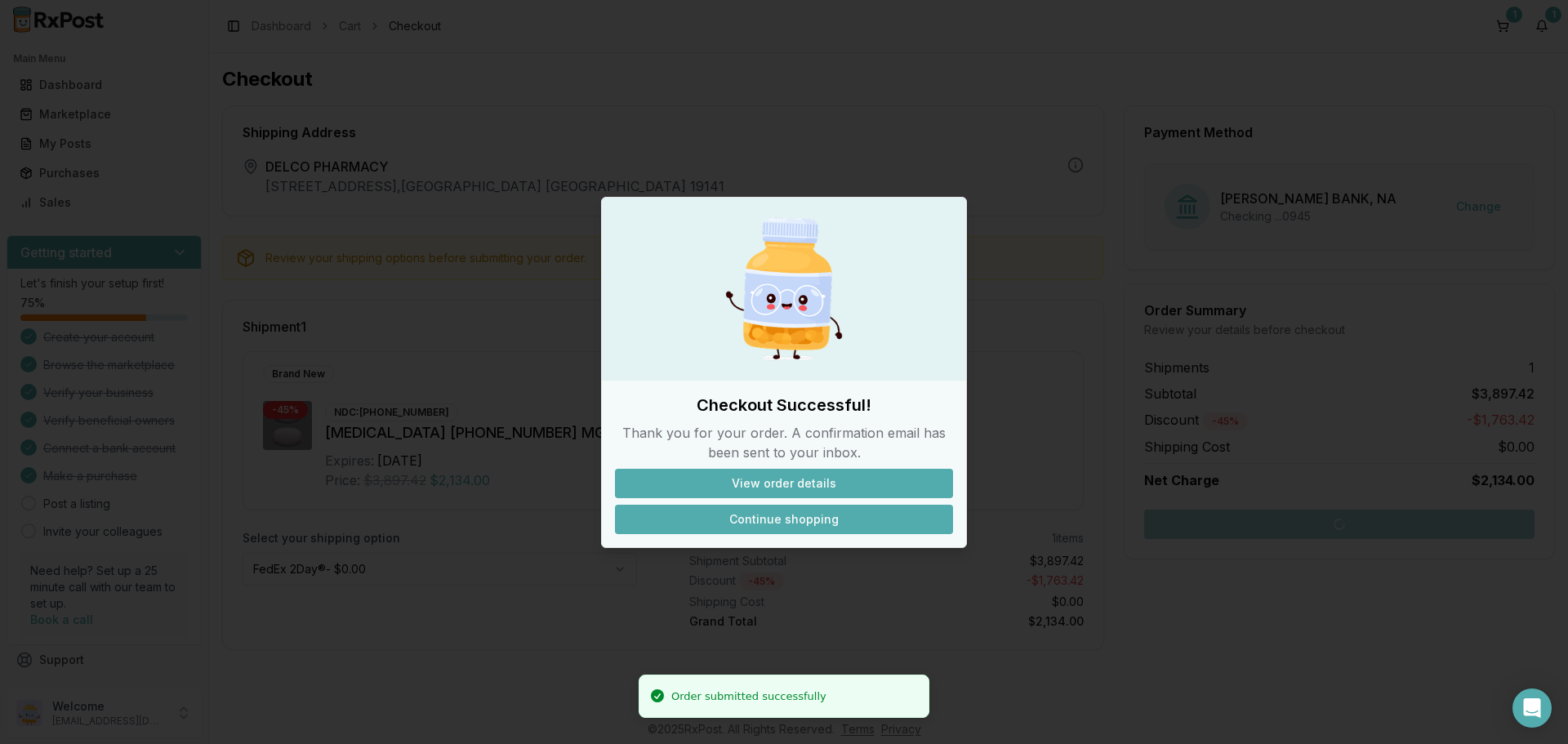
click at [741, 523] on button "Continue shopping" at bounding box center [784, 520] width 338 height 30
